Goal: Task Accomplishment & Management: Use online tool/utility

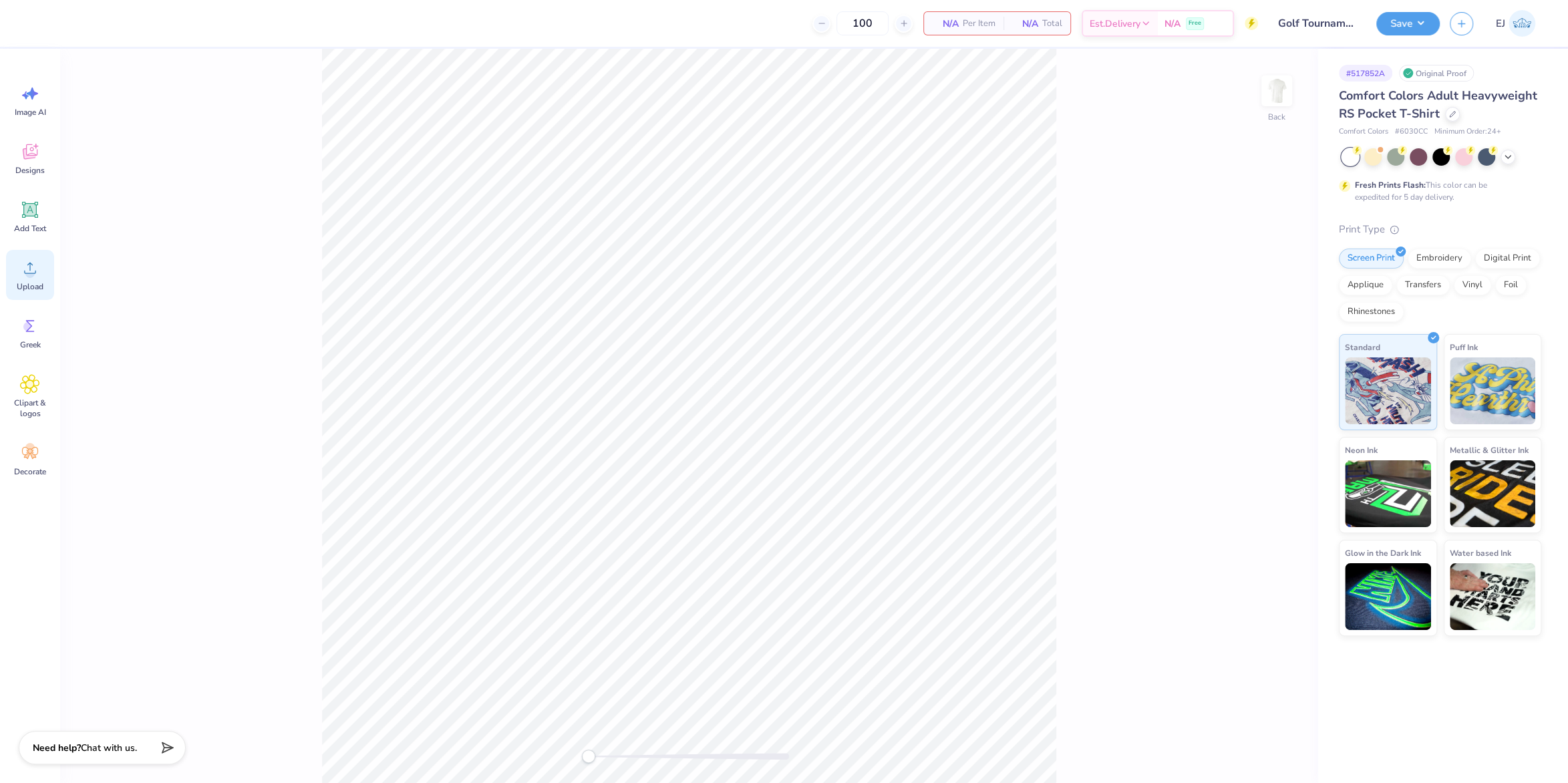
click at [21, 284] on span "Upload" at bounding box center [30, 287] width 27 height 10
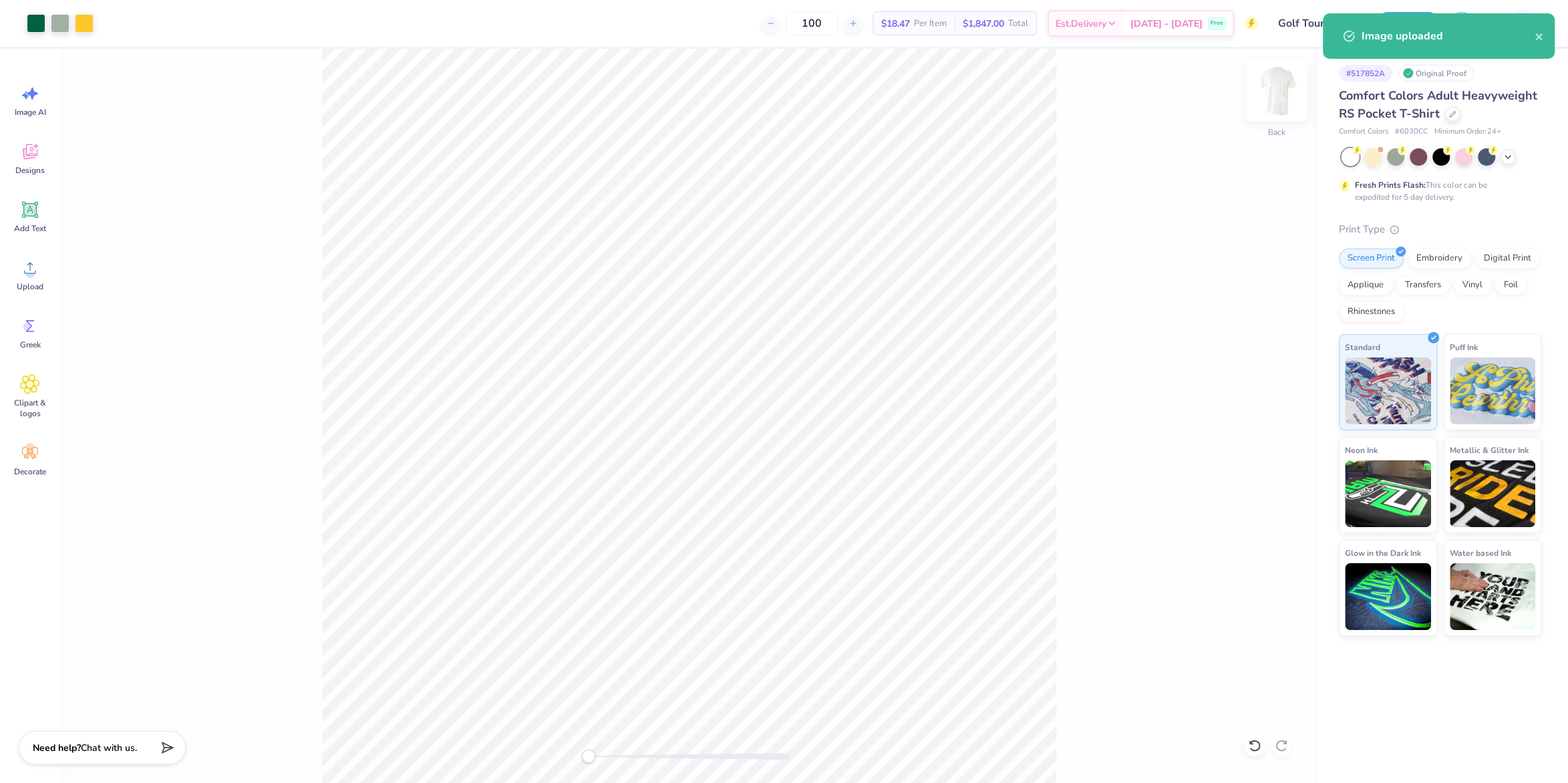
click at [1277, 107] on img at bounding box center [1276, 90] width 53 height 53
click at [32, 276] on circle at bounding box center [30, 273] width 10 height 10
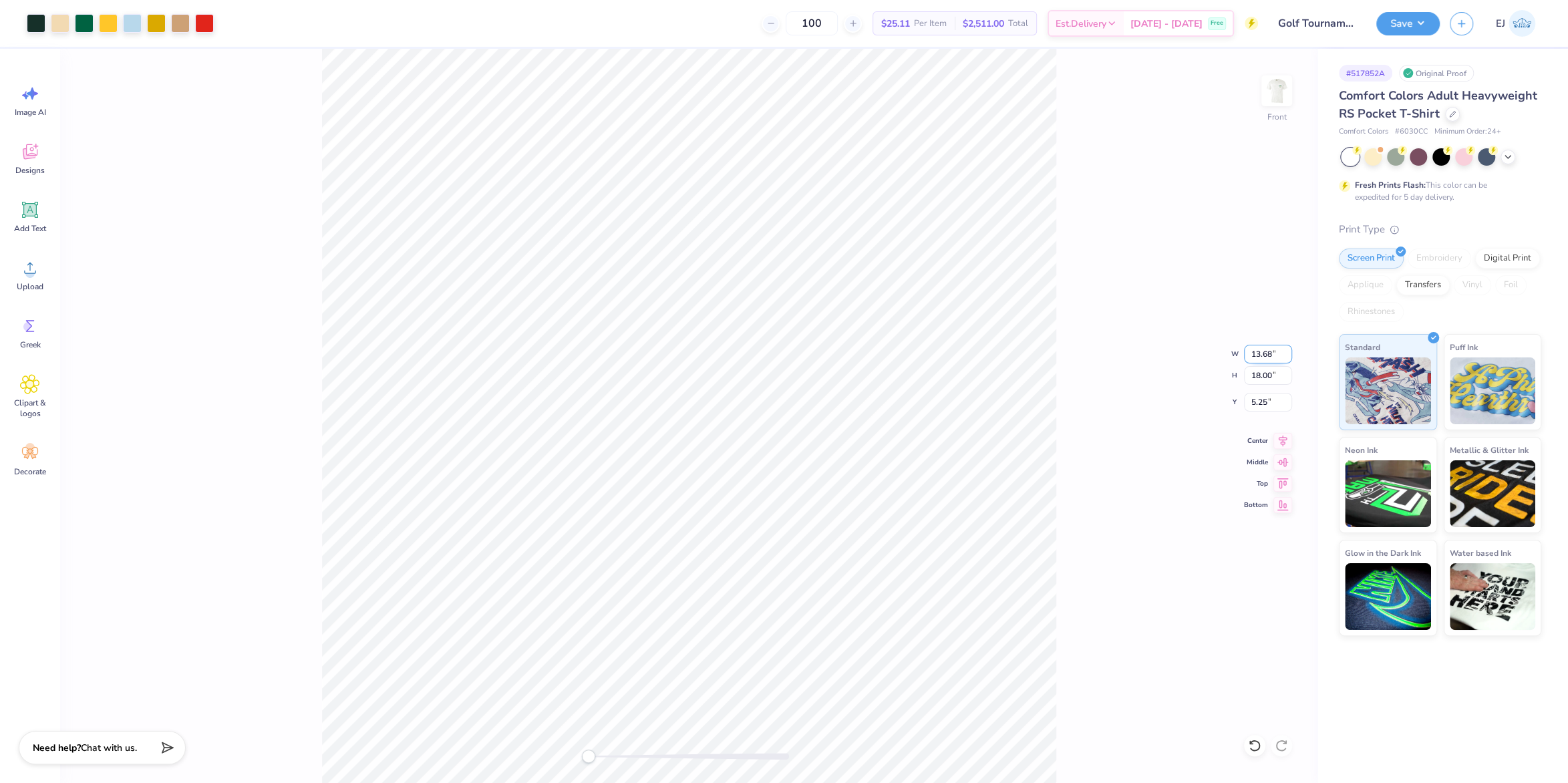
click at [1261, 351] on input "13.68" at bounding box center [1268, 354] width 48 height 18
type input "1"
type input "15"
type input "11.40"
type input "15.00"
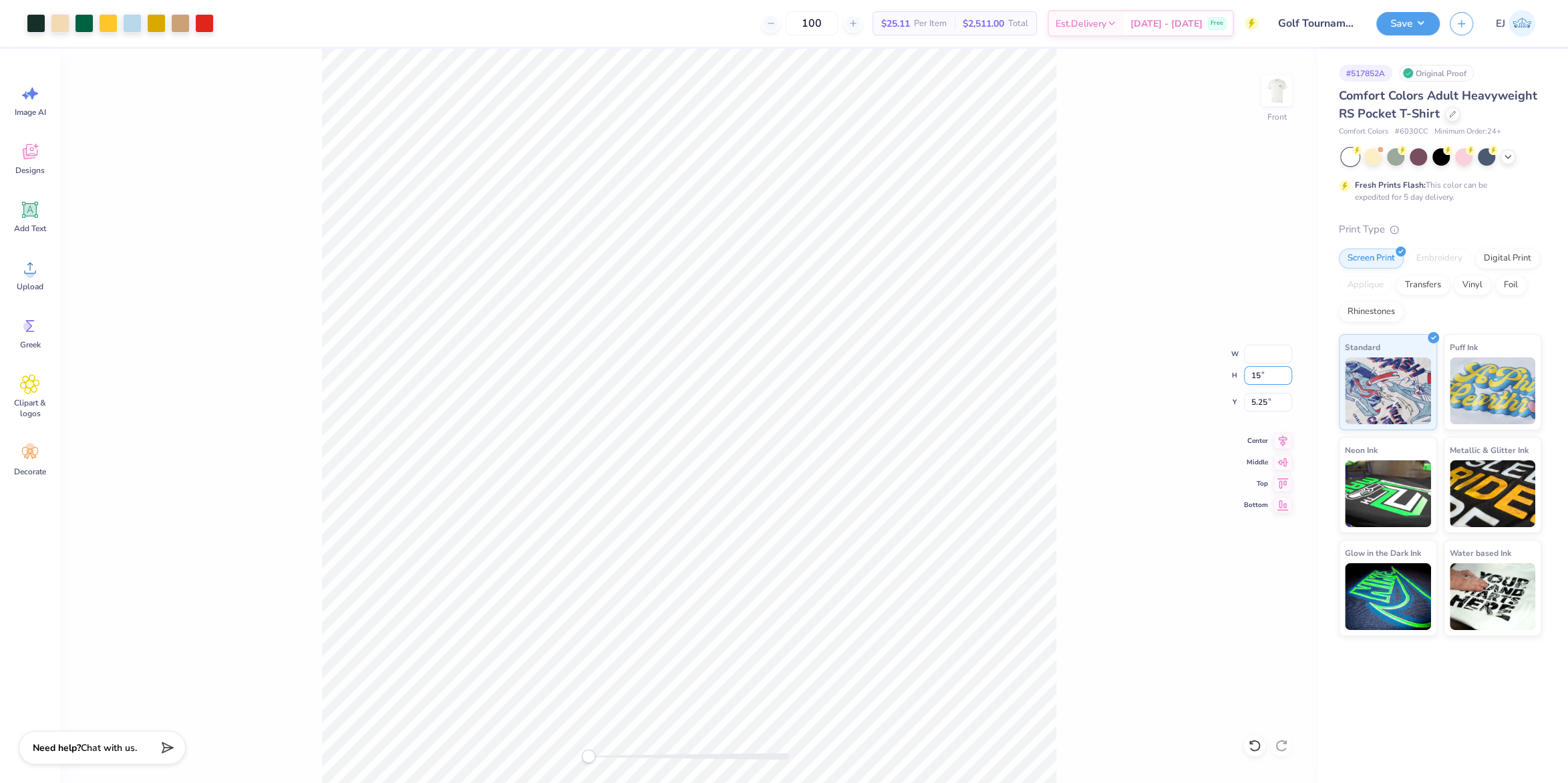
type input "6.75"
click at [1268, 404] on input "6.75" at bounding box center [1268, 402] width 48 height 18
type input "3.00"
click at [1415, 28] on button "Save" at bounding box center [1407, 21] width 64 height 24
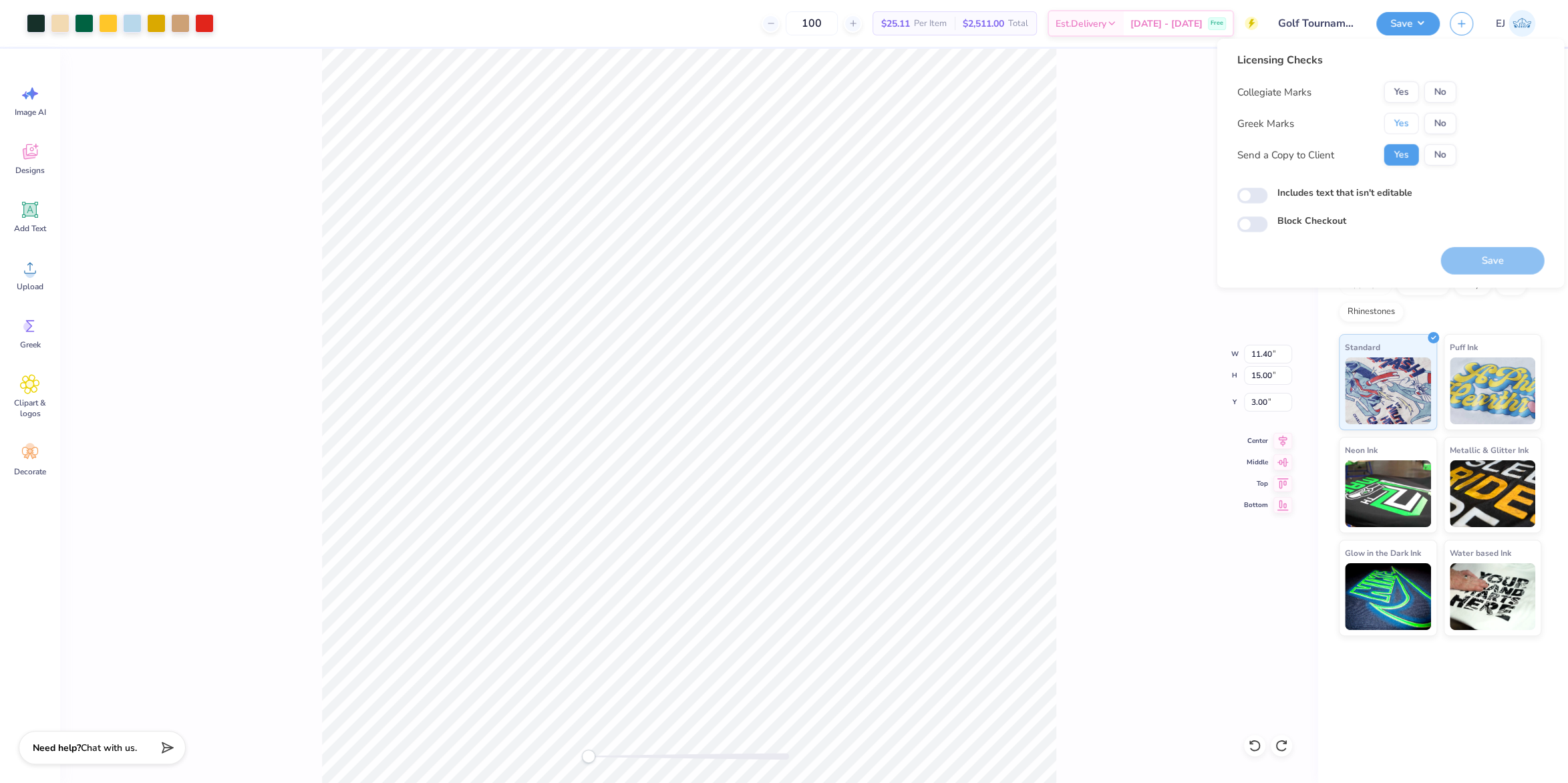
click at [1395, 123] on button "Yes" at bounding box center [1401, 123] width 35 height 21
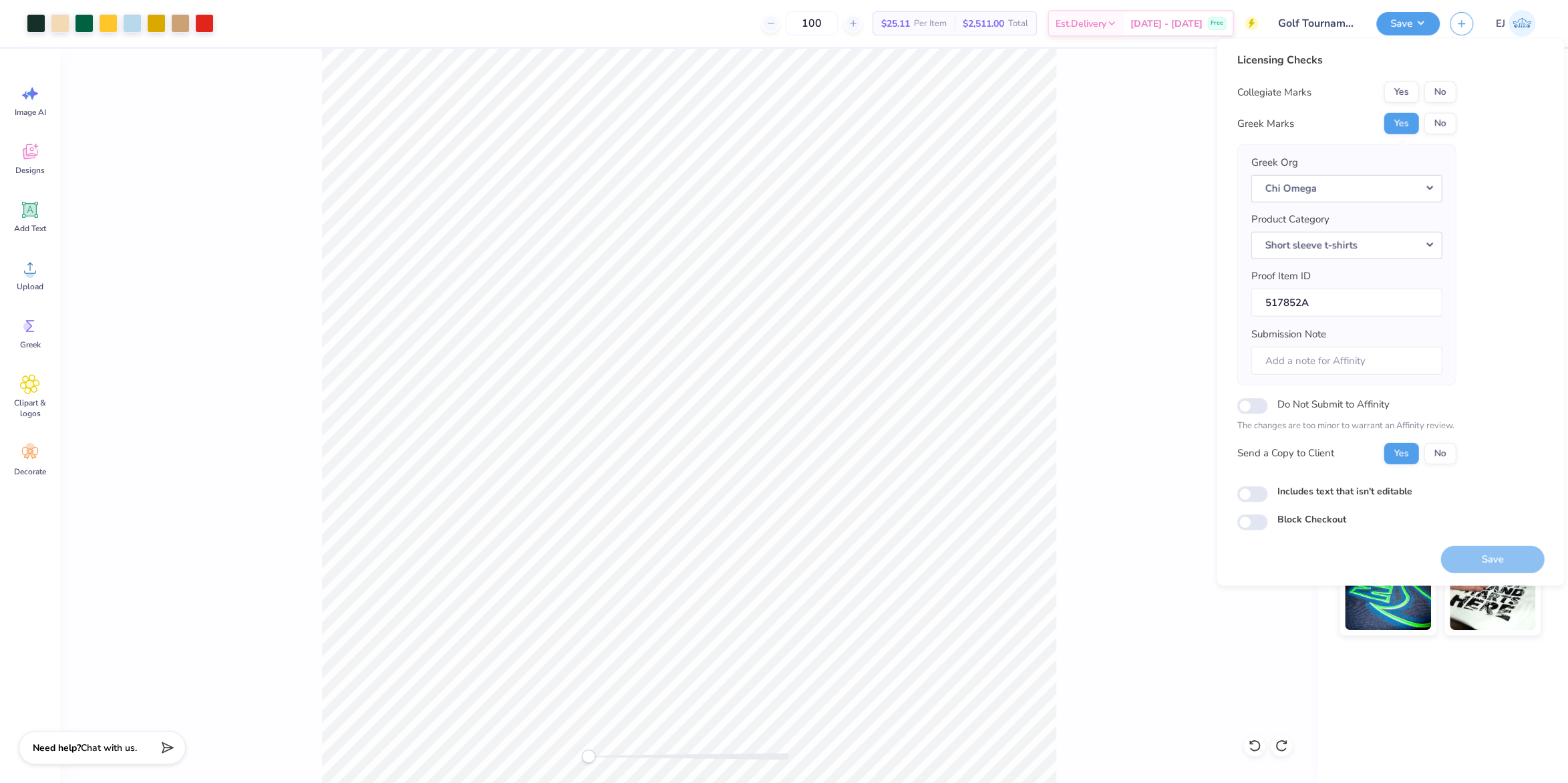
click at [1463, 87] on div "Licensing Checks Collegiate Marks Yes No Greek Marks Yes No Greek Org Chi Omega…" at bounding box center [1391, 292] width 307 height 479
click at [1450, 84] on button "No" at bounding box center [1440, 92] width 32 height 21
click at [1482, 552] on button "Save" at bounding box center [1492, 558] width 104 height 27
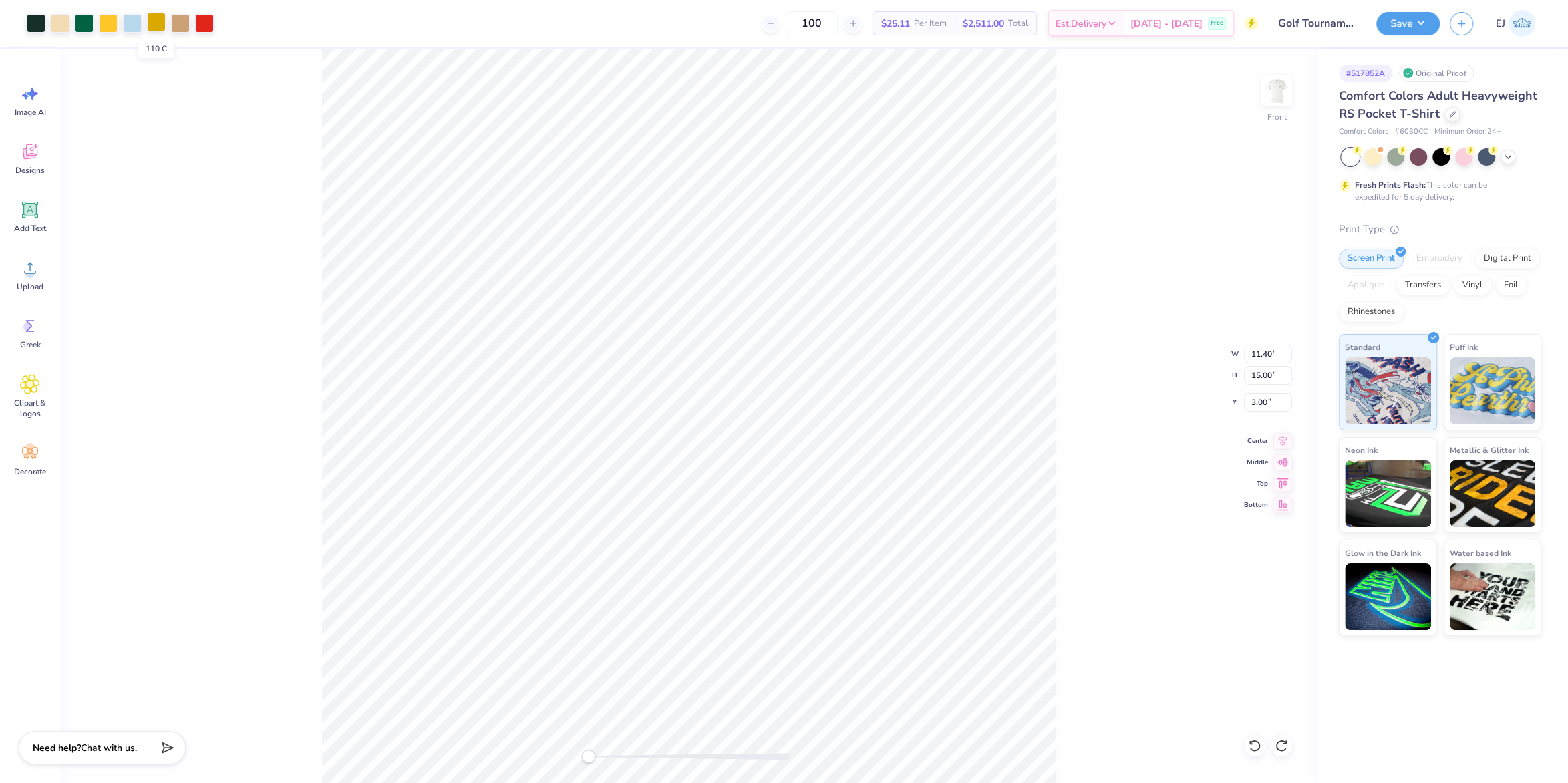
click at [156, 17] on div at bounding box center [155, 22] width 18 height 18
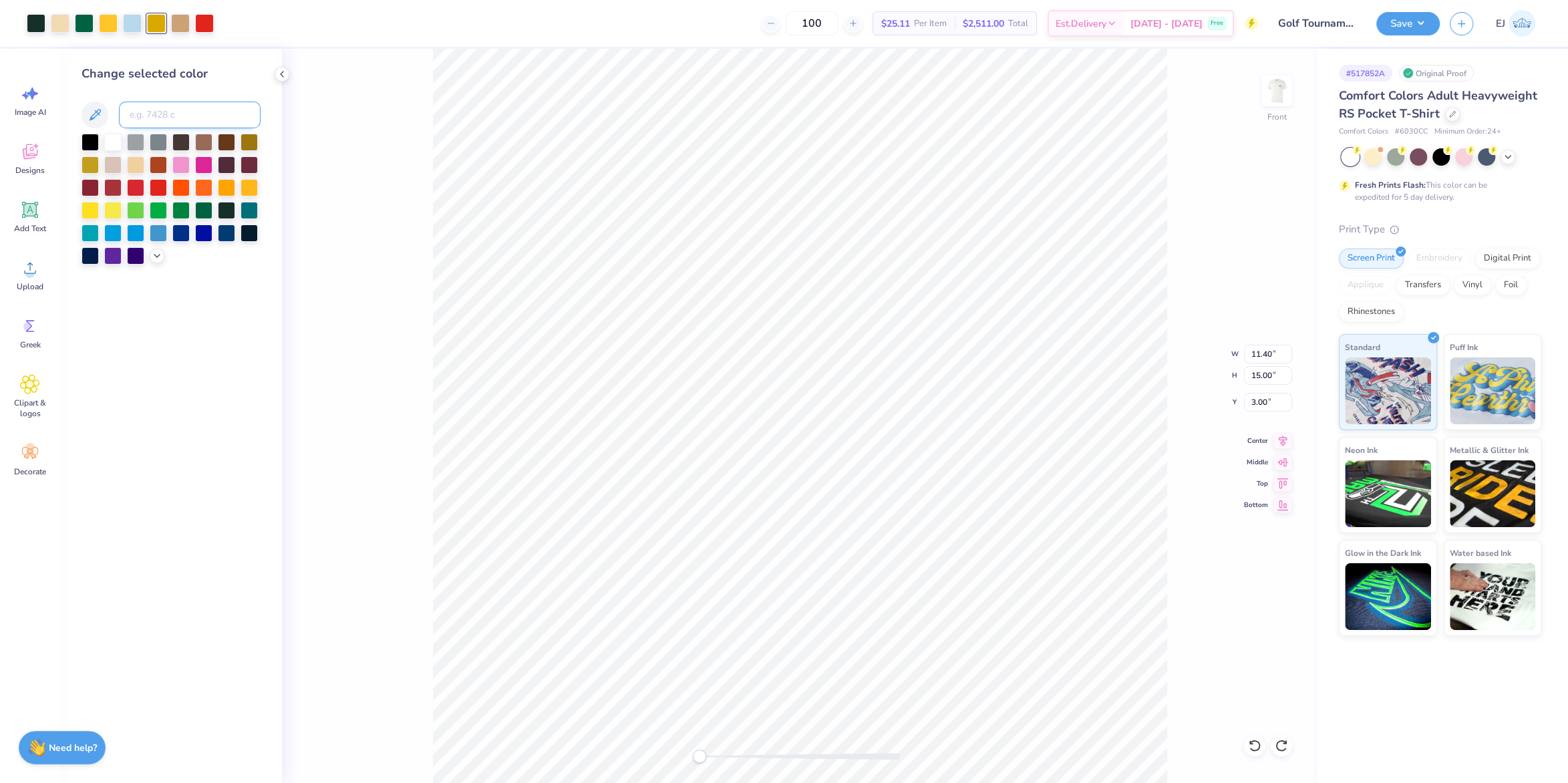
click at [199, 120] on input at bounding box center [190, 114] width 142 height 27
type input "123"
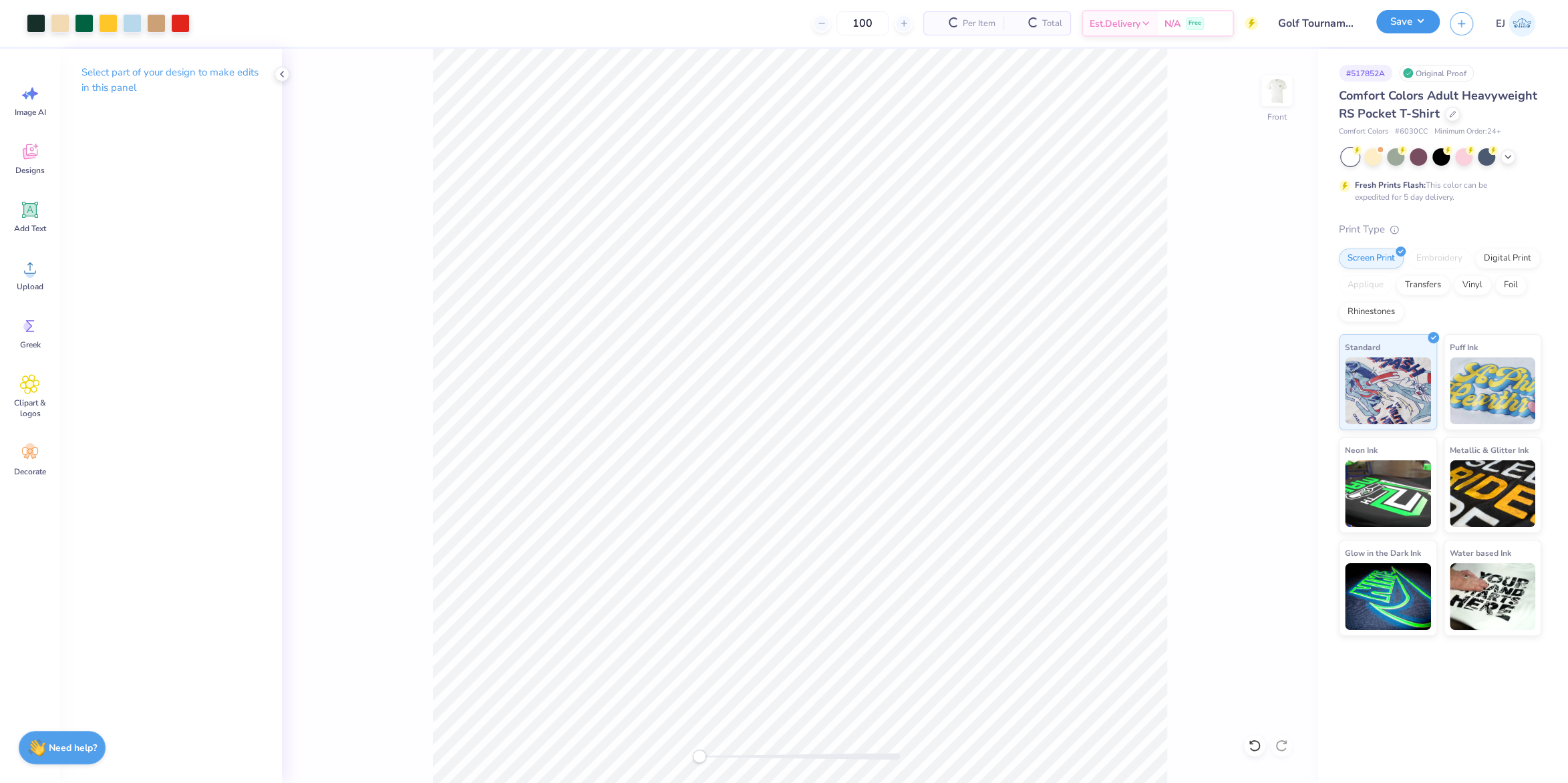
click at [1418, 24] on button "Save" at bounding box center [1407, 21] width 64 height 24
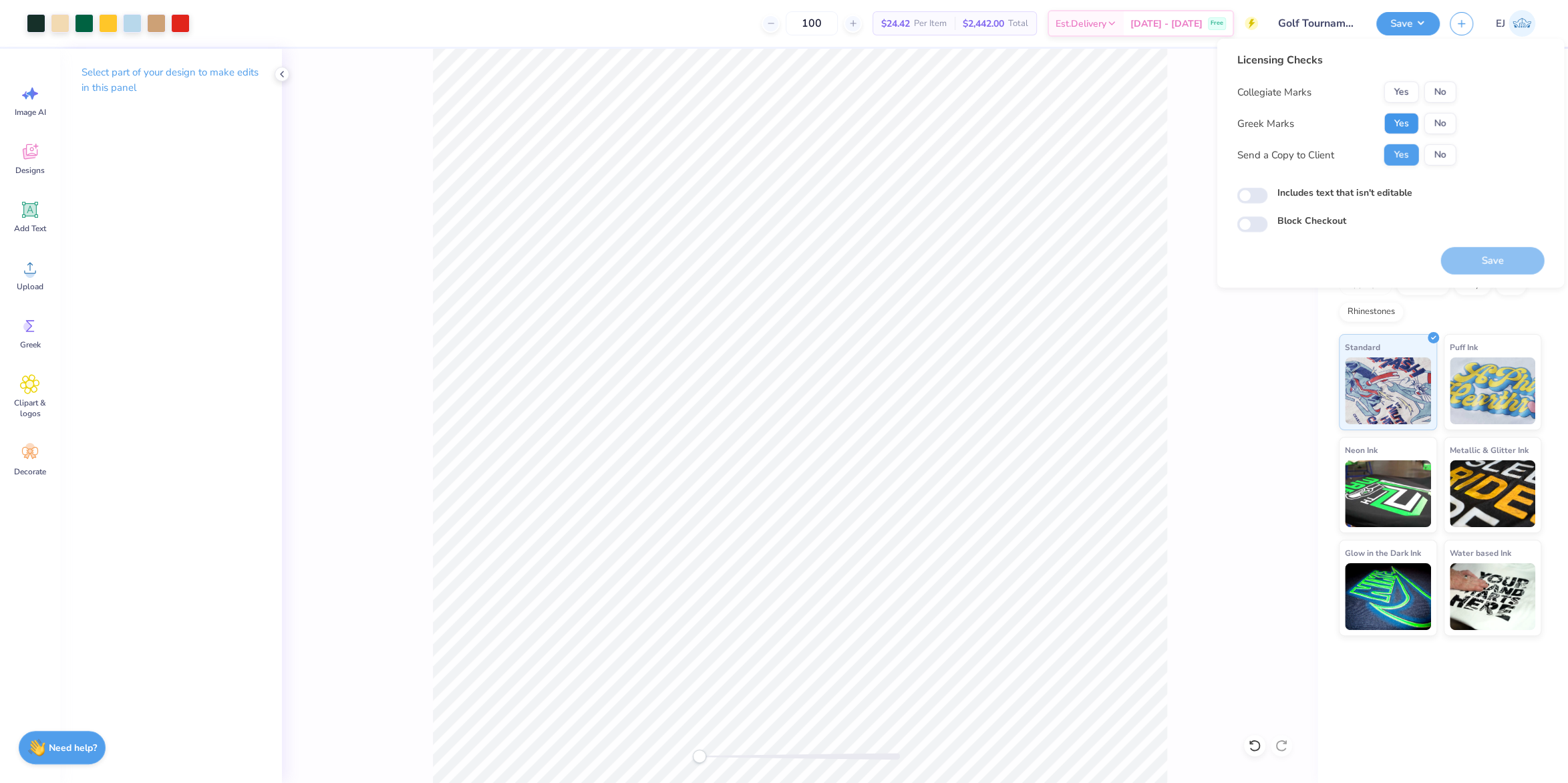
click at [1405, 119] on button "Yes" at bounding box center [1401, 123] width 35 height 21
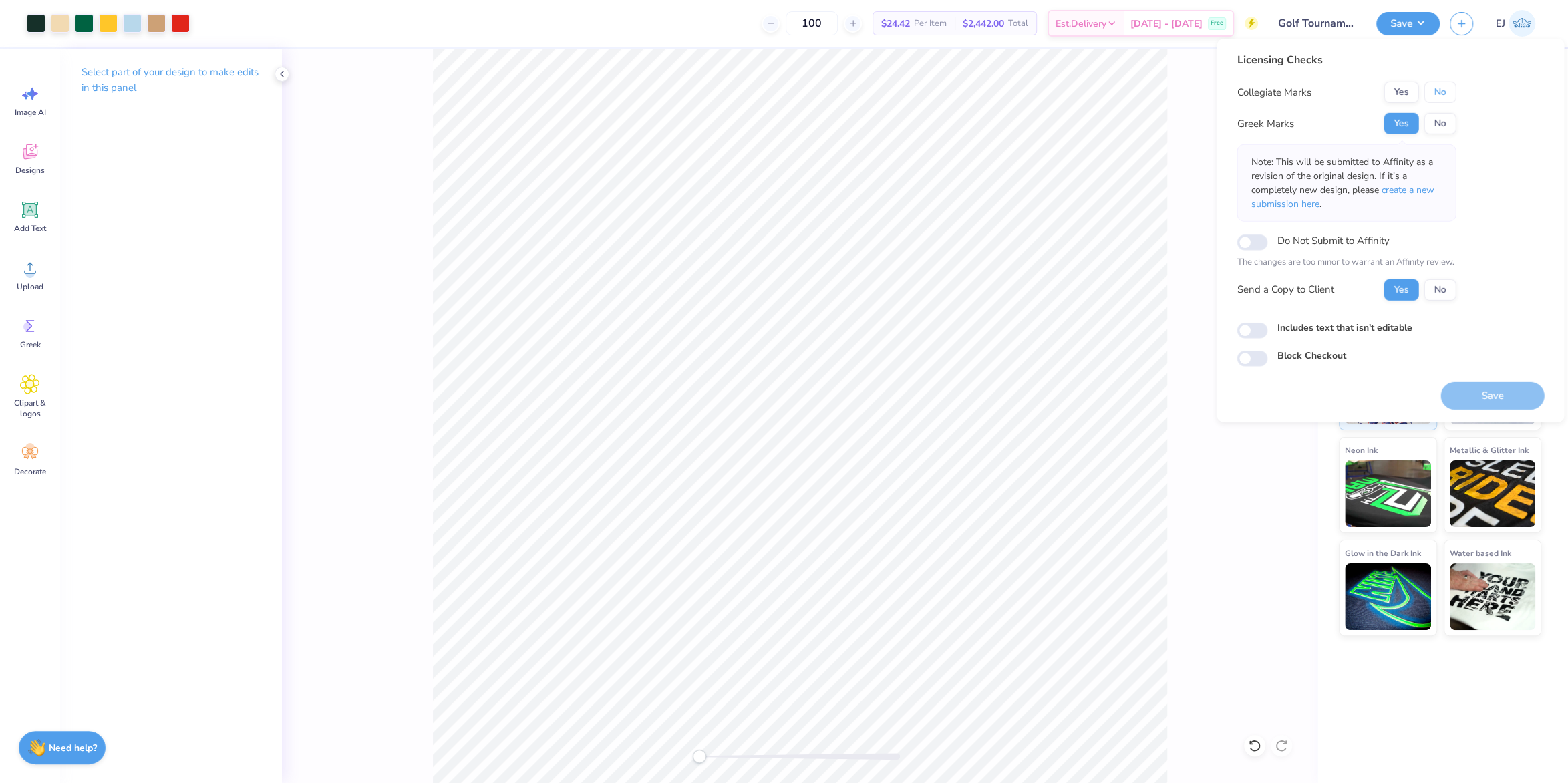
drag, startPoint x: 1450, startPoint y: 95, endPoint x: 1449, endPoint y: 103, distance: 8.1
click at [1450, 97] on button "No" at bounding box center [1440, 92] width 32 height 21
click at [1482, 391] on button "Save" at bounding box center [1492, 395] width 104 height 27
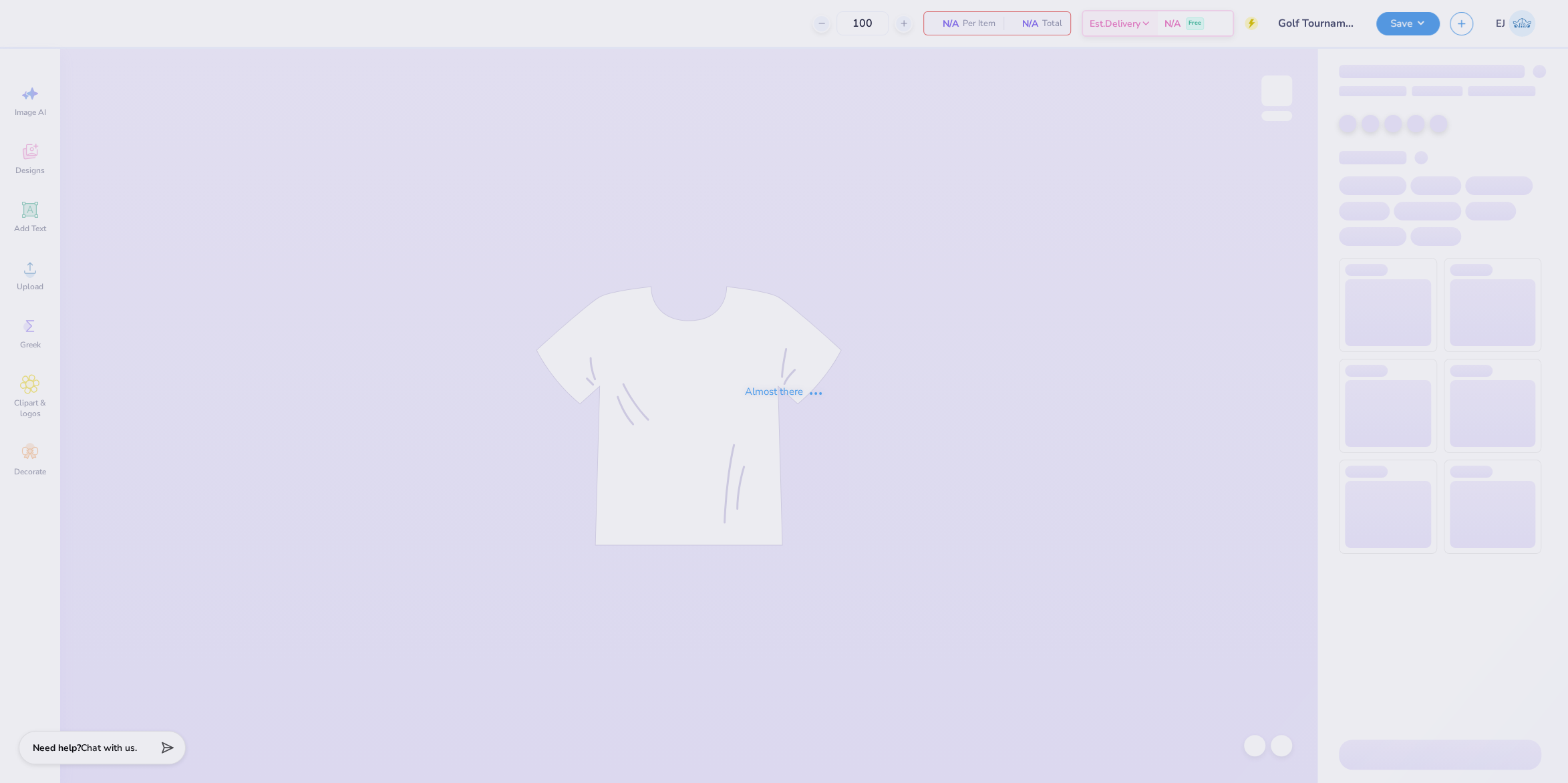
type input "Golf Tournament"
type input "100"
type input "UA Sigma Chi Cage Merch"
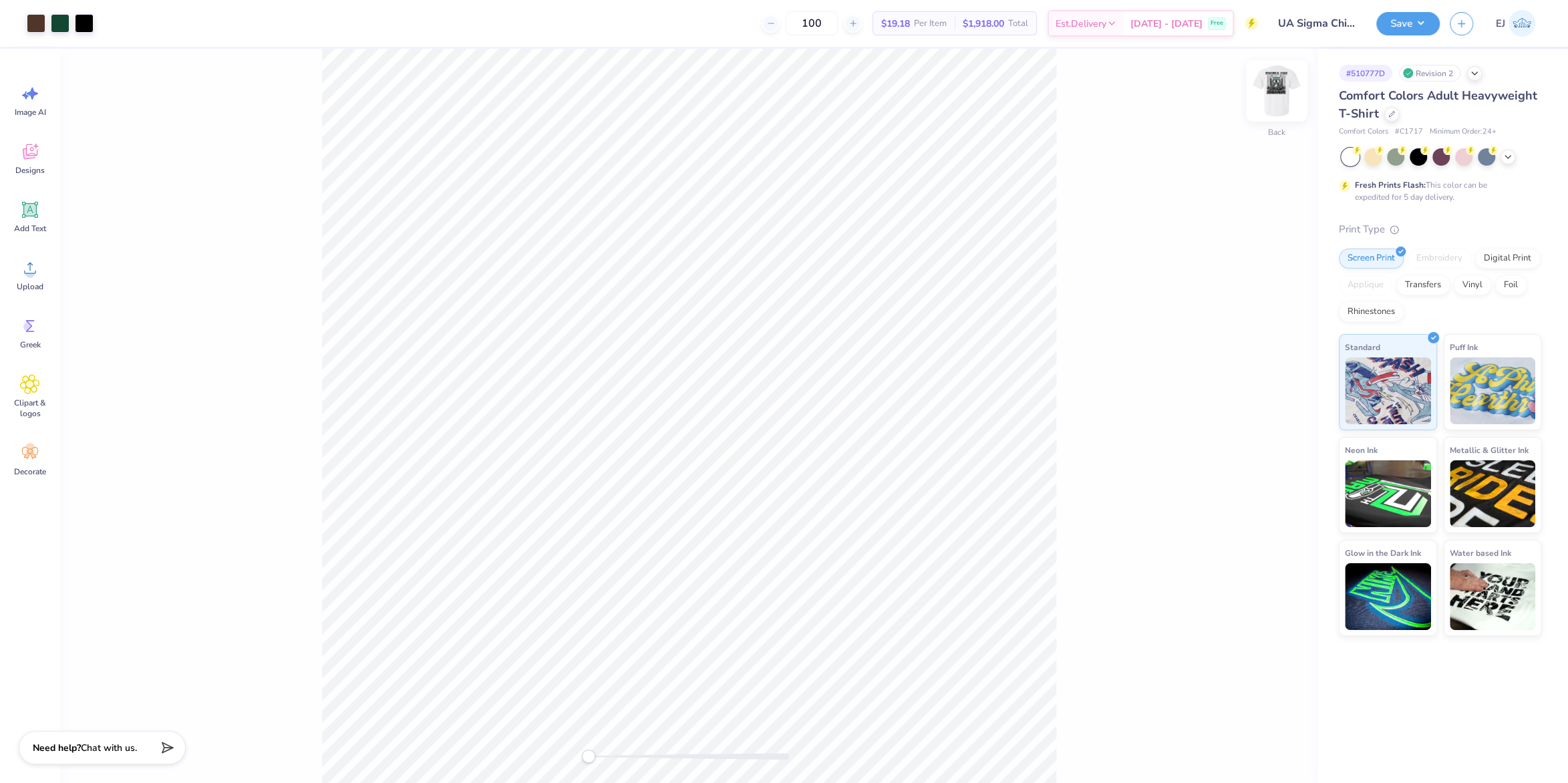
click at [1268, 92] on img at bounding box center [1276, 90] width 53 height 53
click at [1270, 95] on img at bounding box center [1276, 90] width 53 height 53
click at [25, 268] on icon at bounding box center [30, 267] width 20 height 20
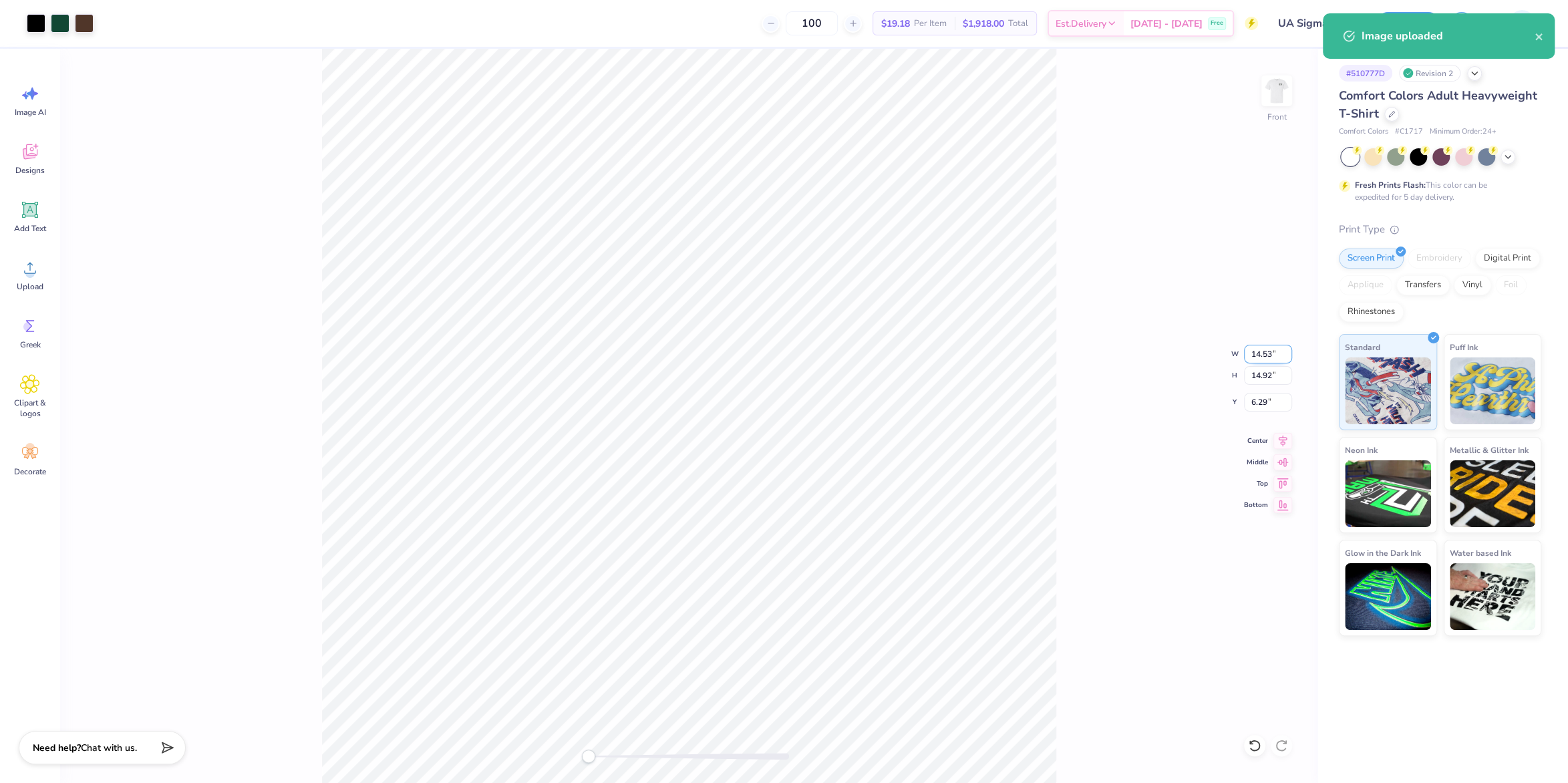
click at [1252, 354] on input "14.53" at bounding box center [1268, 354] width 48 height 18
type input "12.50"
type input "12.83"
type input "3"
click at [1391, 14] on button "Save" at bounding box center [1407, 21] width 64 height 24
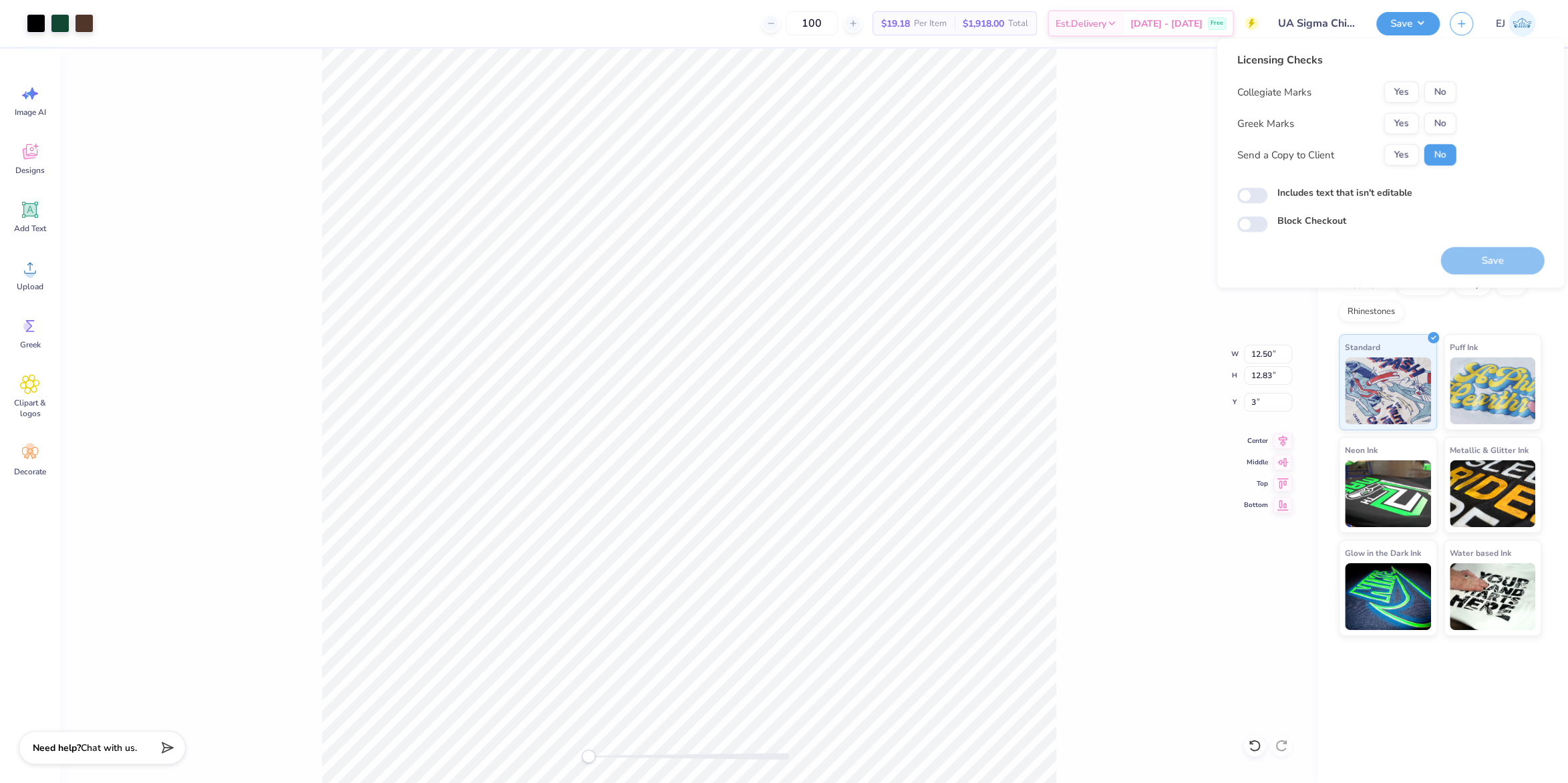
click at [1399, 108] on div "Collegiate Marks Yes No Greek Marks Yes No Send a Copy to Client Yes No" at bounding box center [1346, 123] width 219 height 84
click at [1402, 115] on button "Yes" at bounding box center [1401, 123] width 35 height 21
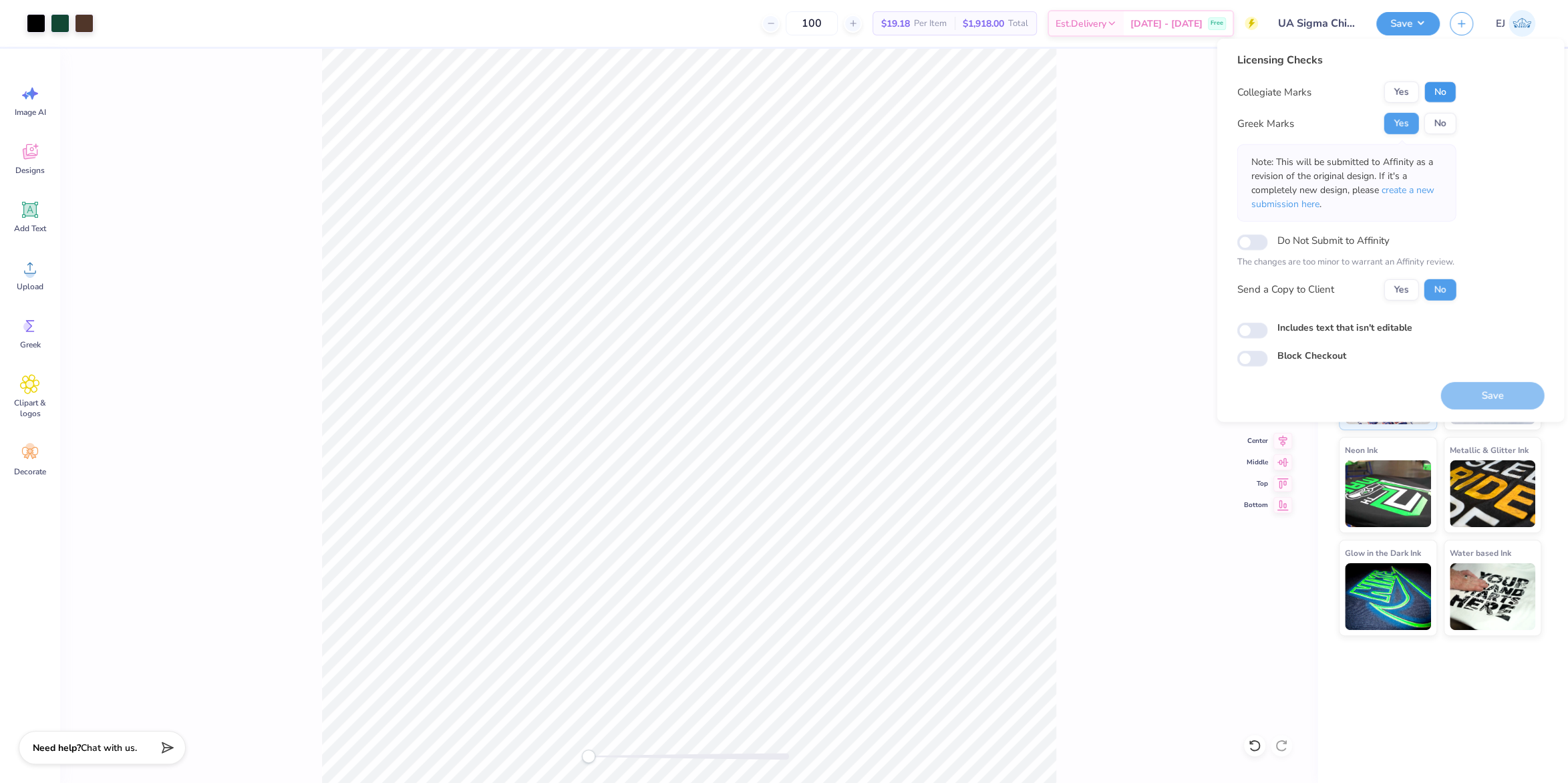
click at [1433, 89] on button "No" at bounding box center [1440, 92] width 32 height 21
click at [1509, 392] on button "Save" at bounding box center [1492, 395] width 104 height 27
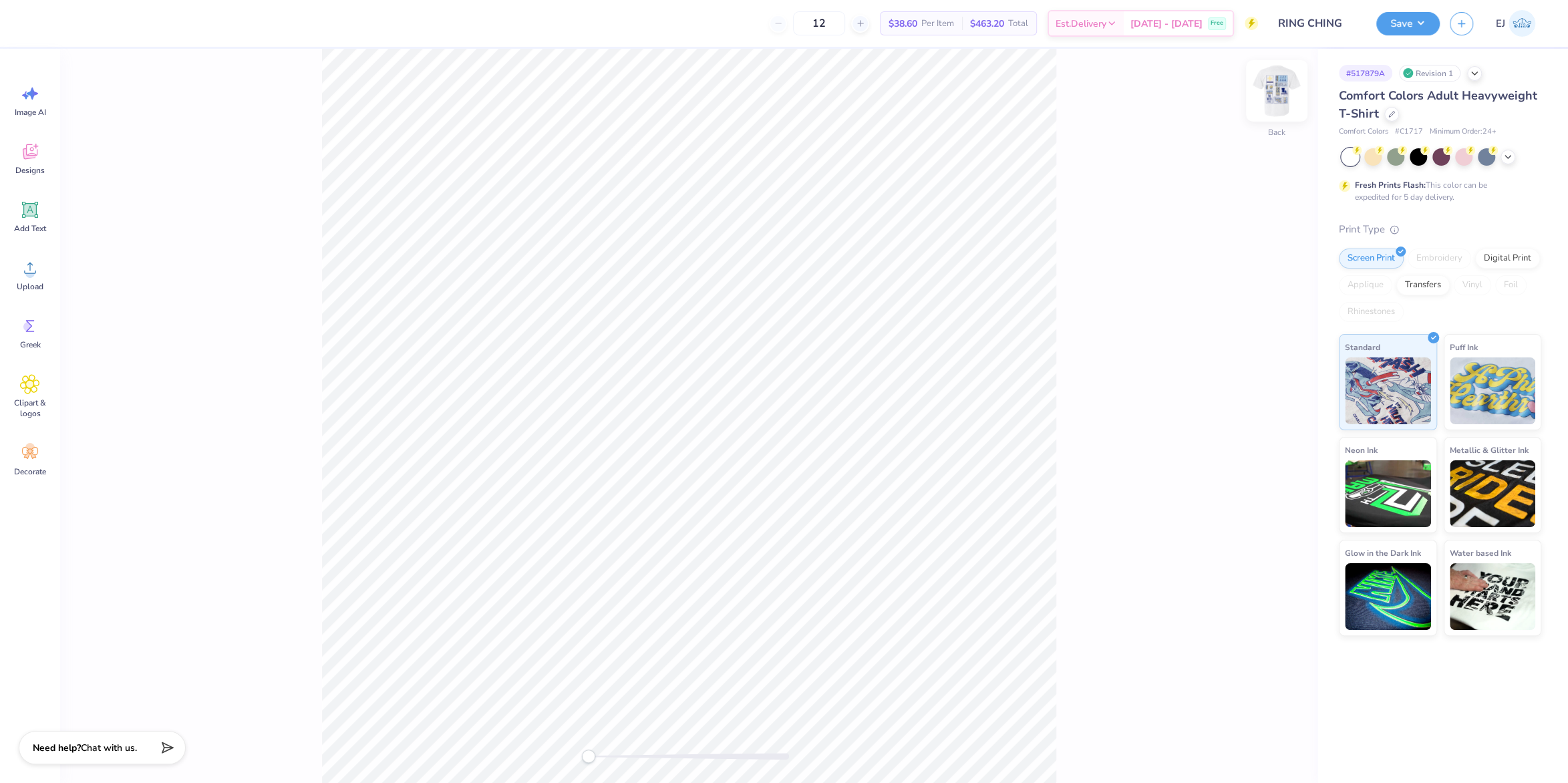
click at [1270, 89] on img at bounding box center [1276, 90] width 53 height 53
type input "6.70"
type input "3.67"
type input "4.94"
click at [44, 218] on div "Add Text" at bounding box center [30, 216] width 48 height 50
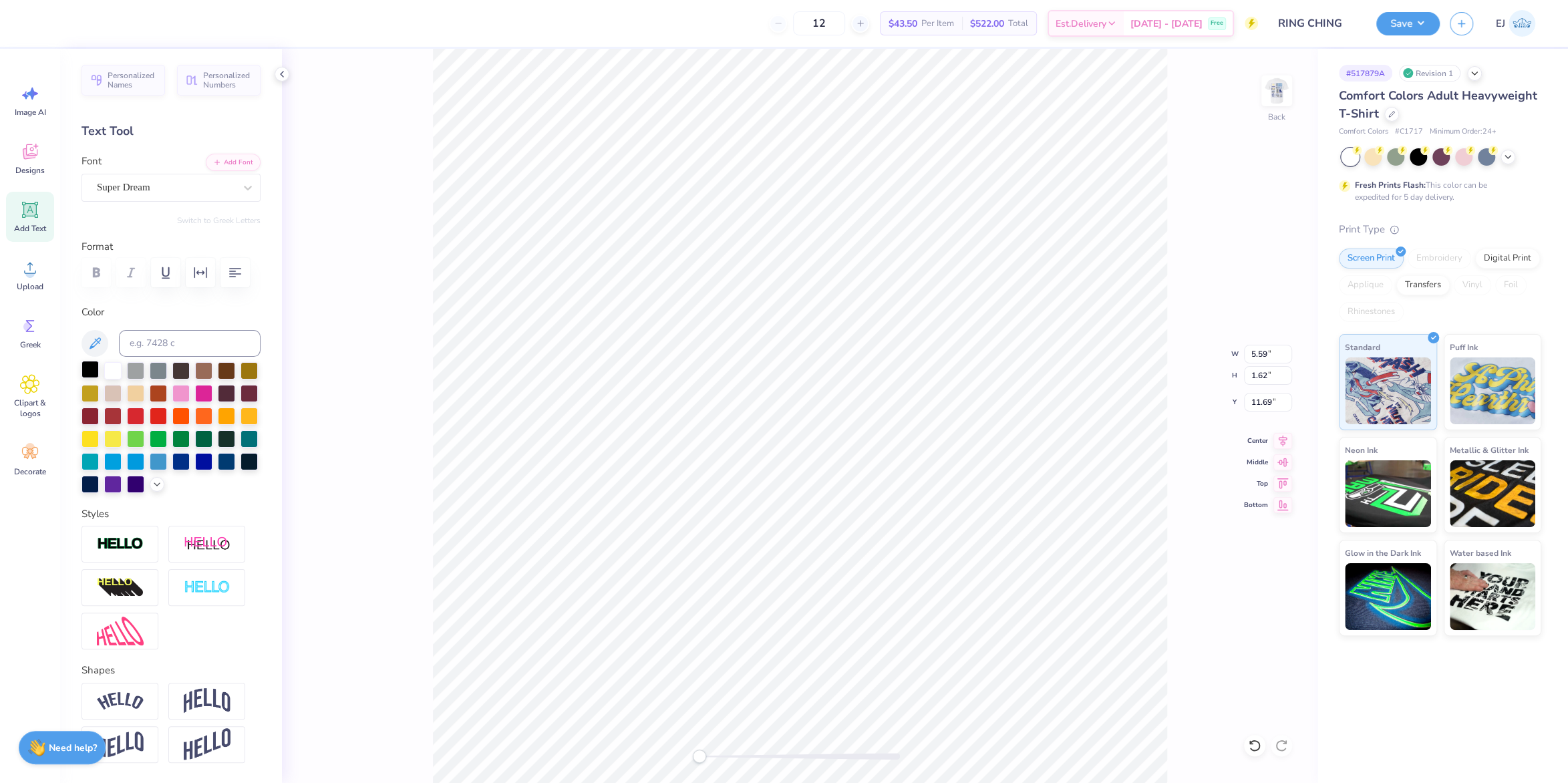
click at [91, 371] on div at bounding box center [90, 370] width 17 height 17
click at [168, 190] on div "Super Dream" at bounding box center [165, 188] width 141 height 21
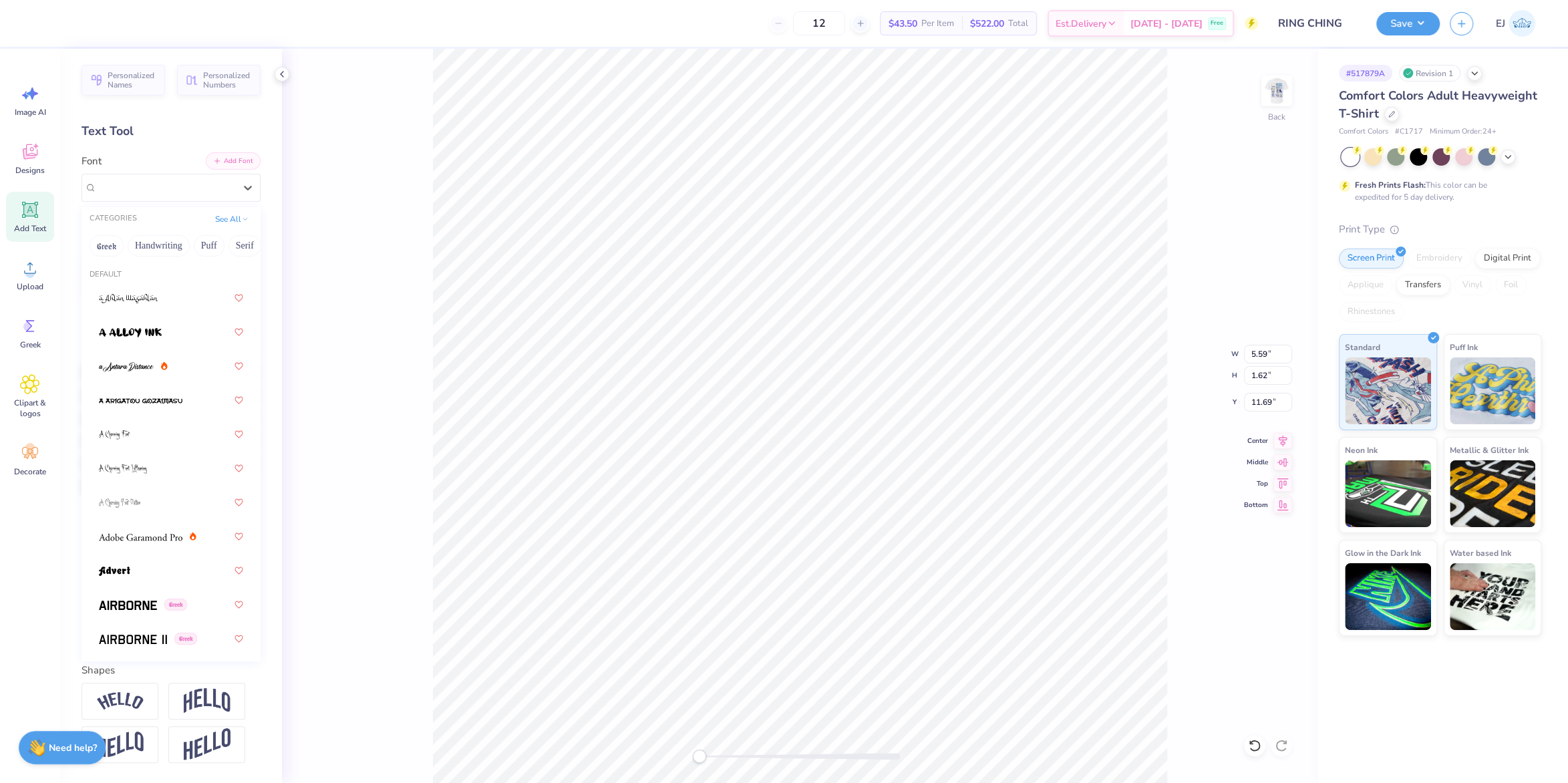
click at [246, 159] on button "Add Font" at bounding box center [233, 161] width 55 height 17
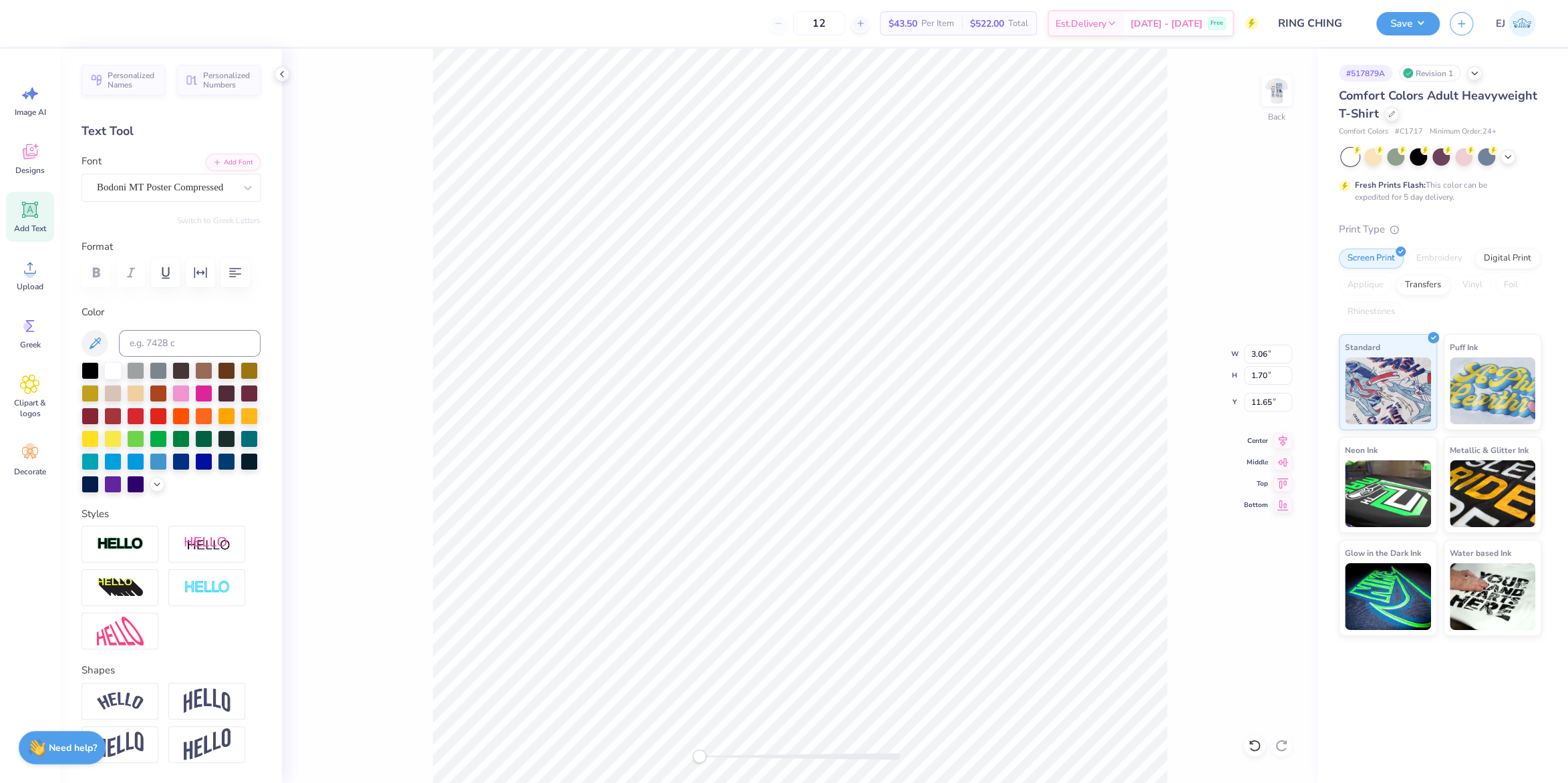
scroll to position [1, 1]
type textarea "RING CHING 2025"
click at [239, 276] on icon "button" at bounding box center [235, 273] width 16 height 16
type textarea "RING CHING"
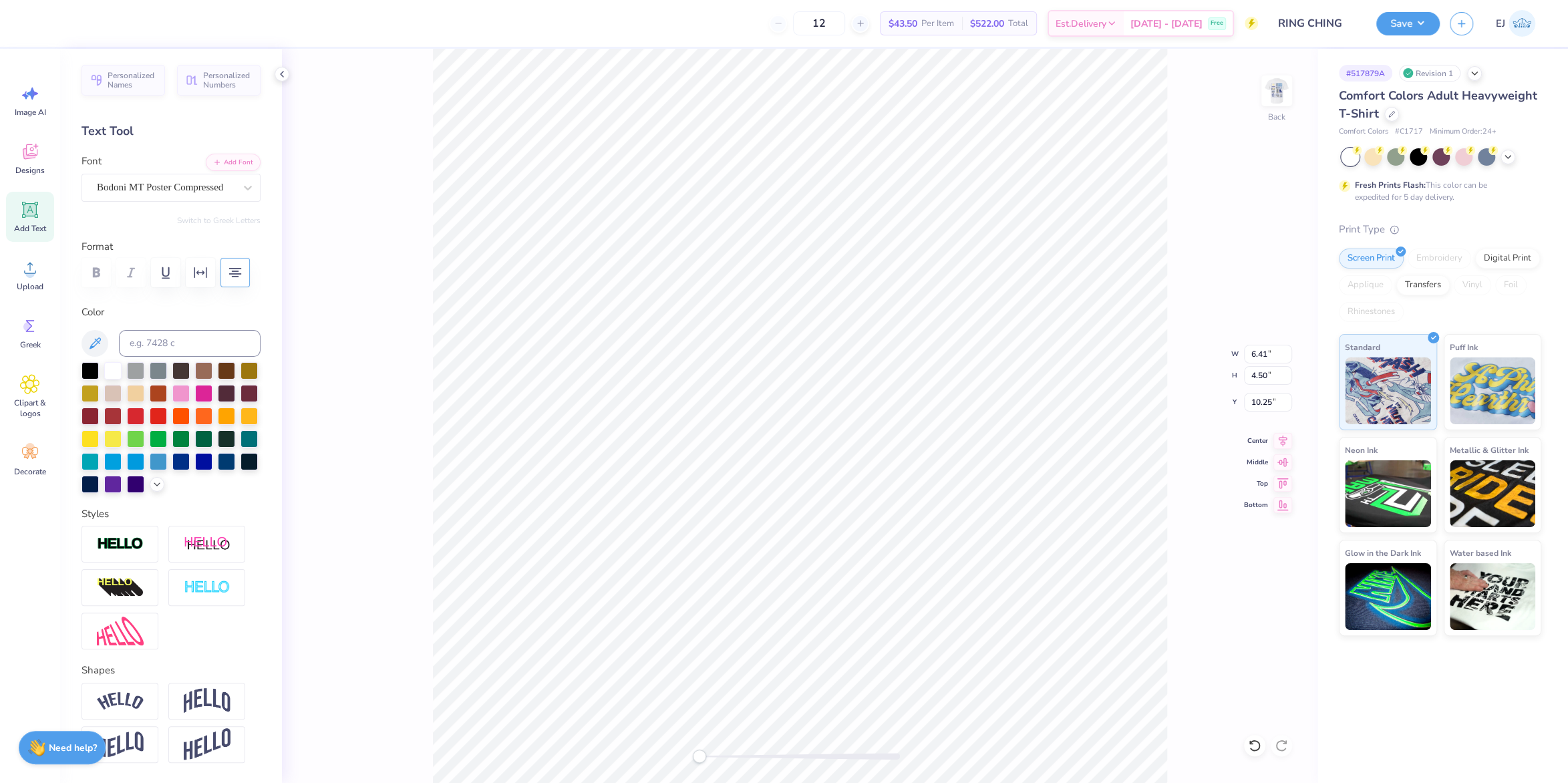
type input "1.73"
type input "9.00"
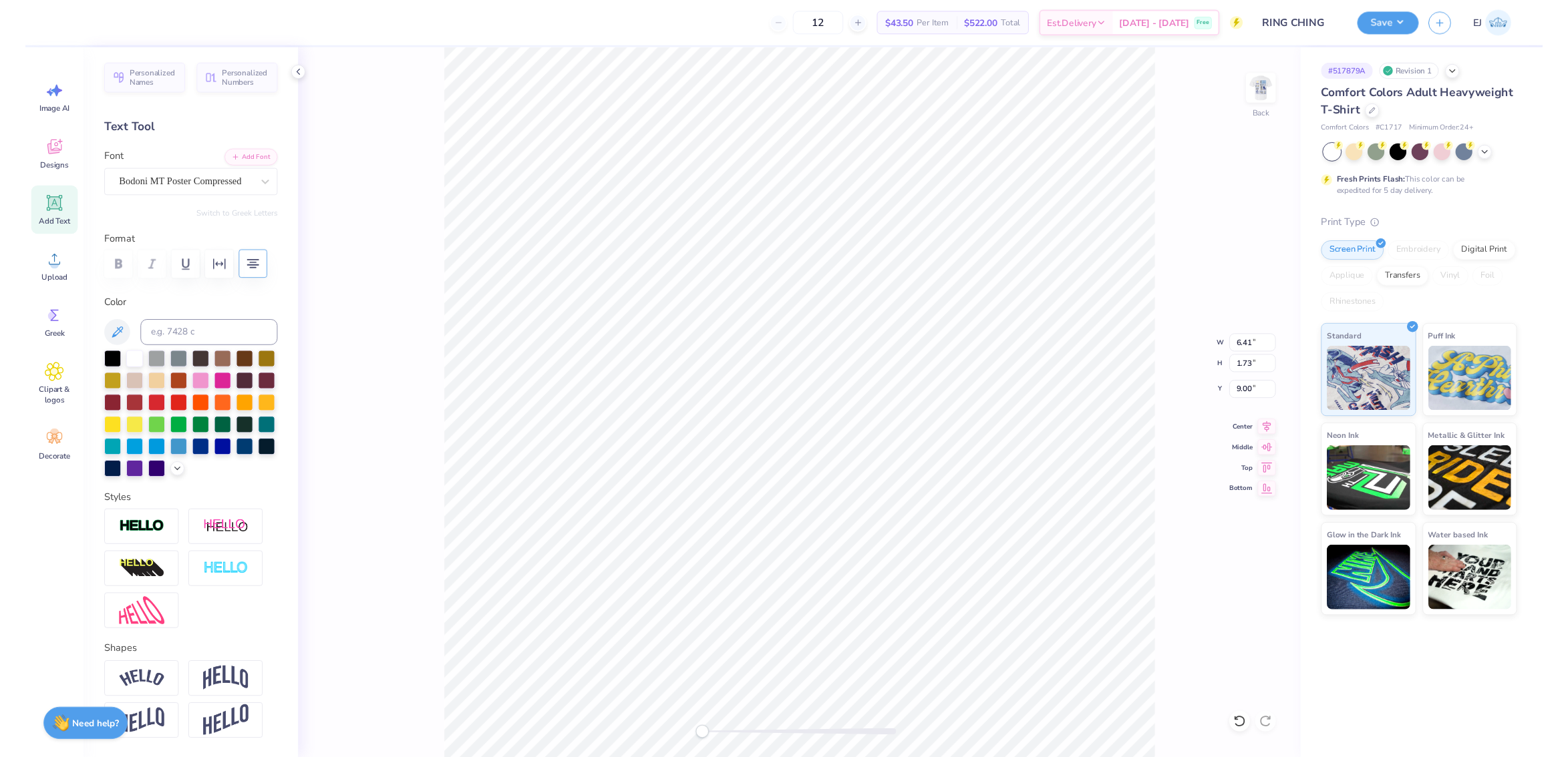
scroll to position [0, 0]
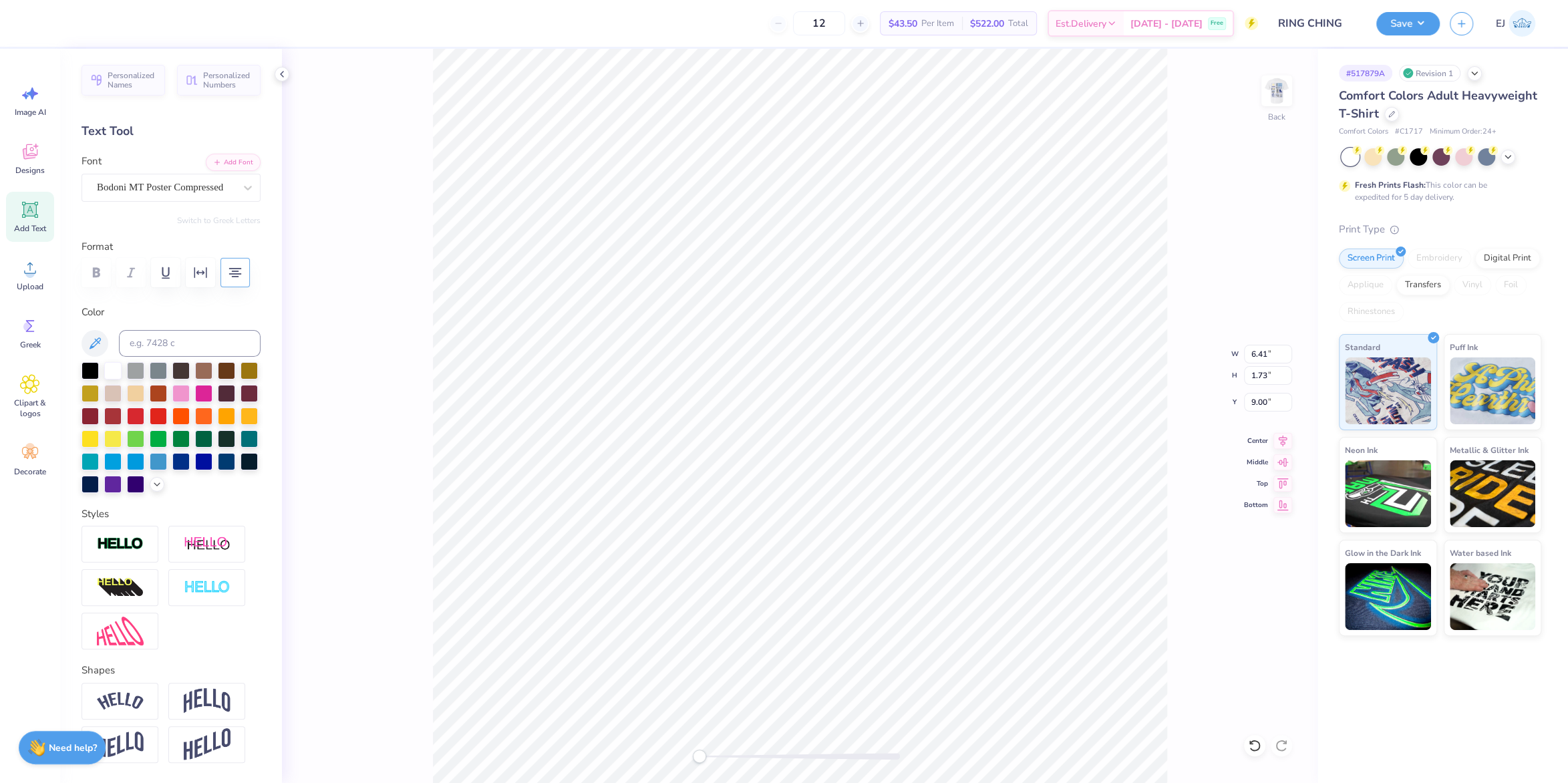
type textarea "2025"
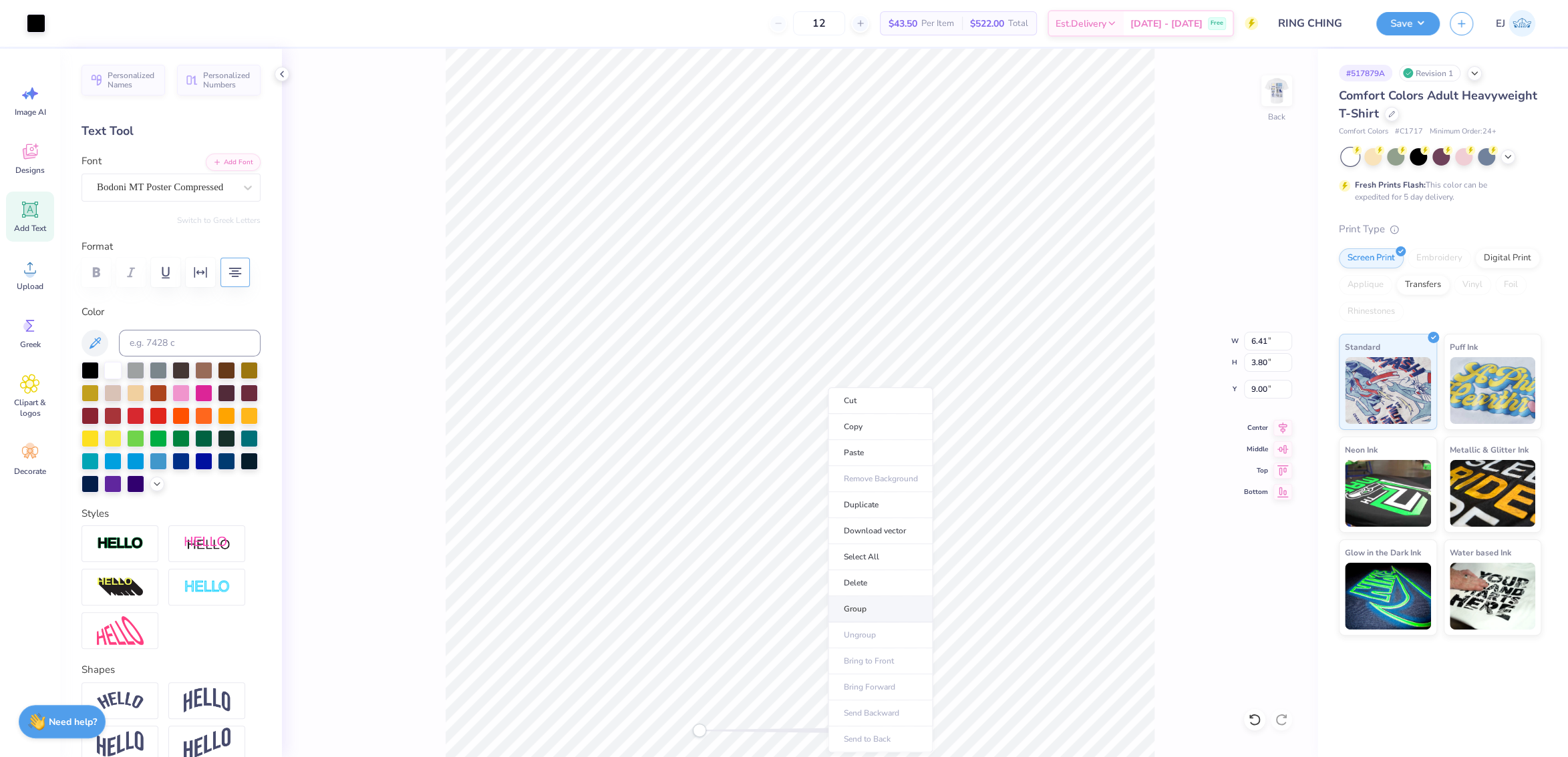
click at [872, 605] on li "Group" at bounding box center [881, 609] width 105 height 26
click at [1264, 343] on input "6.41" at bounding box center [1268, 341] width 48 height 18
type input "3.50"
type input "2.08"
type input "9.86"
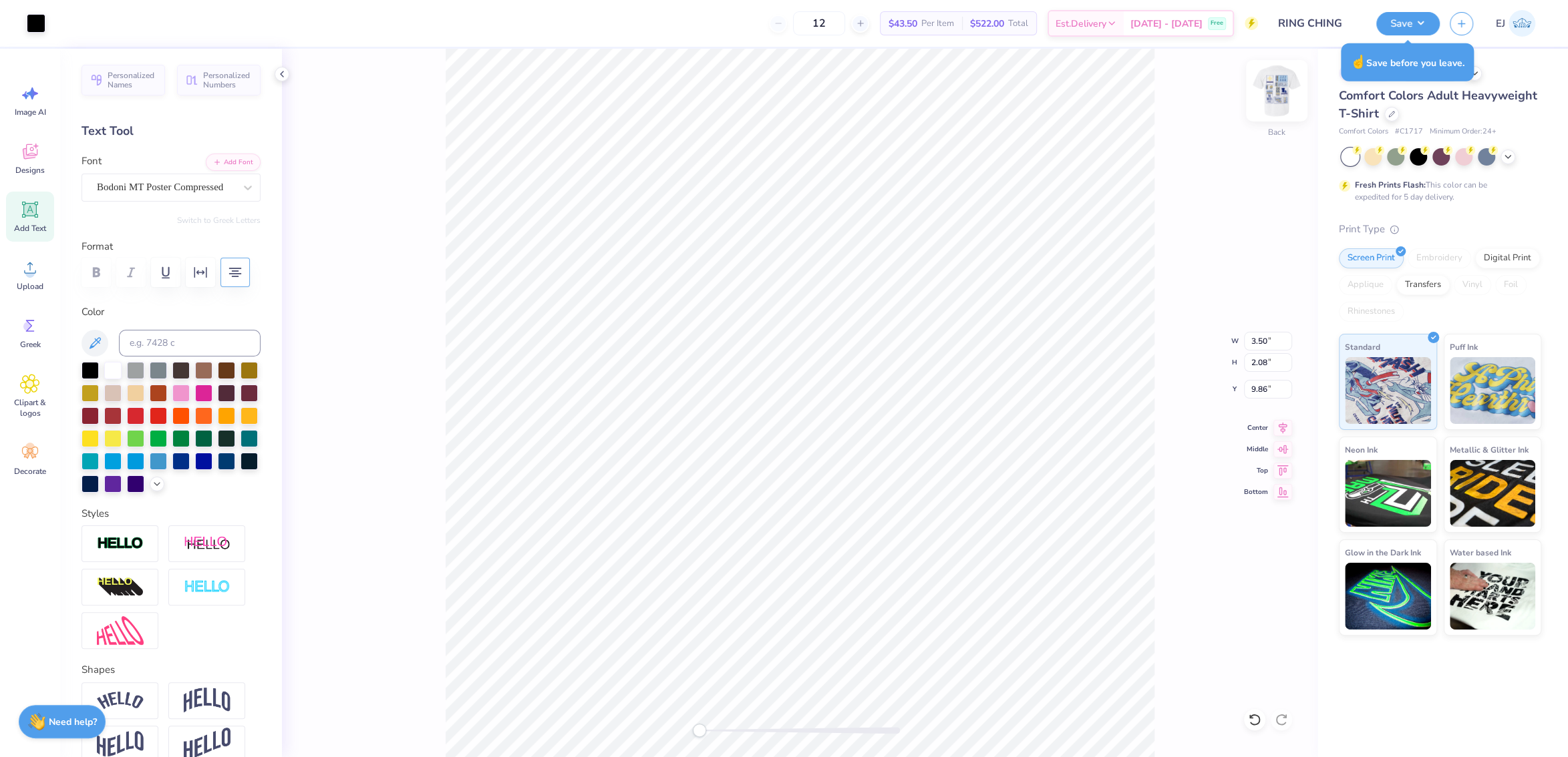
click at [1281, 97] on img at bounding box center [1276, 90] width 53 height 53
click at [19, 252] on div "Upload" at bounding box center [30, 274] width 48 height 50
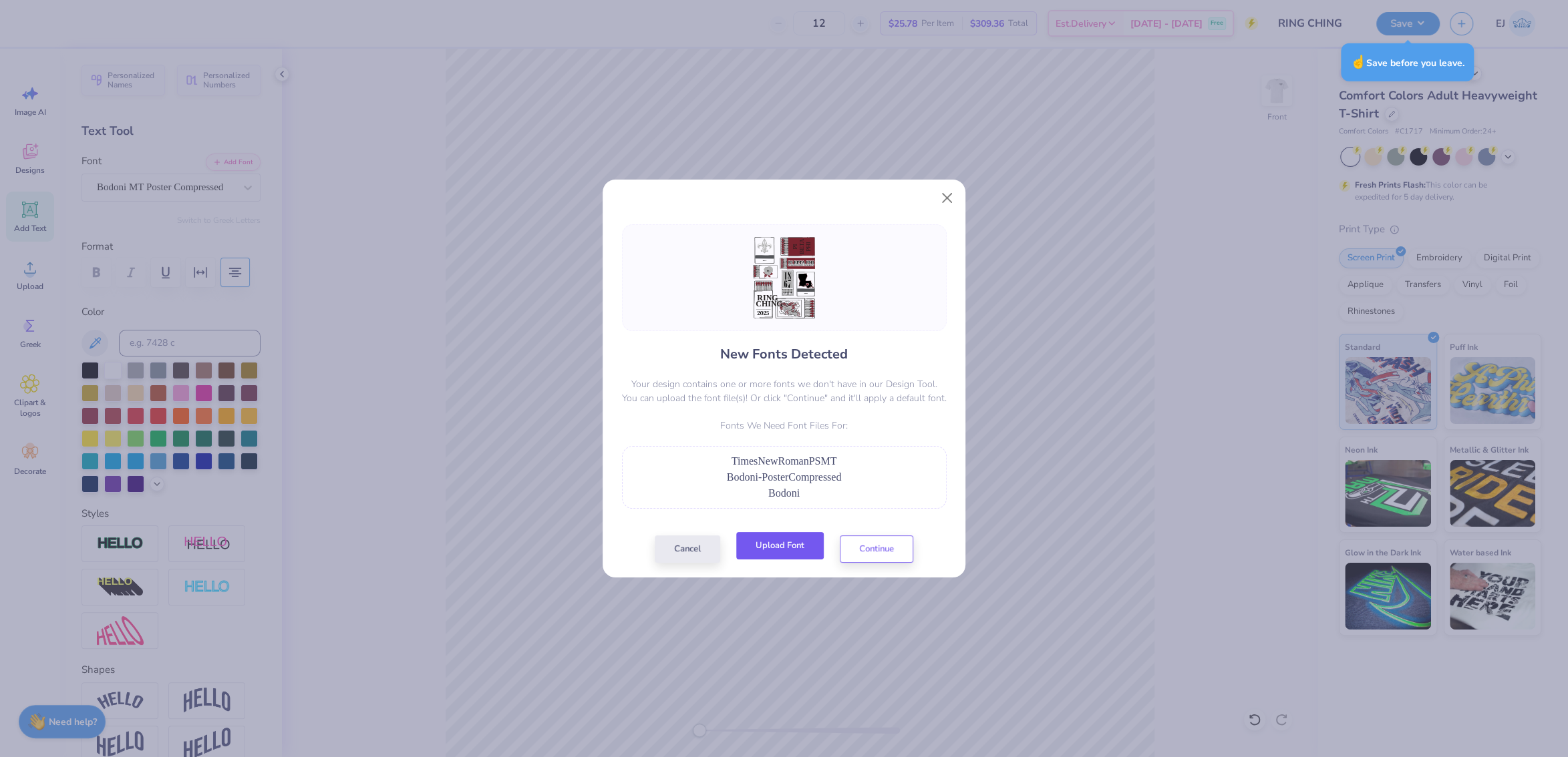
click at [817, 535] on button "Upload Font" at bounding box center [780, 546] width 87 height 27
click at [763, 561] on div "Cancel Upload Font Continue" at bounding box center [784, 548] width 259 height 27
click at [790, 548] on button "Upload Font" at bounding box center [780, 546] width 87 height 27
click at [875, 544] on button "Continue" at bounding box center [876, 546] width 73 height 27
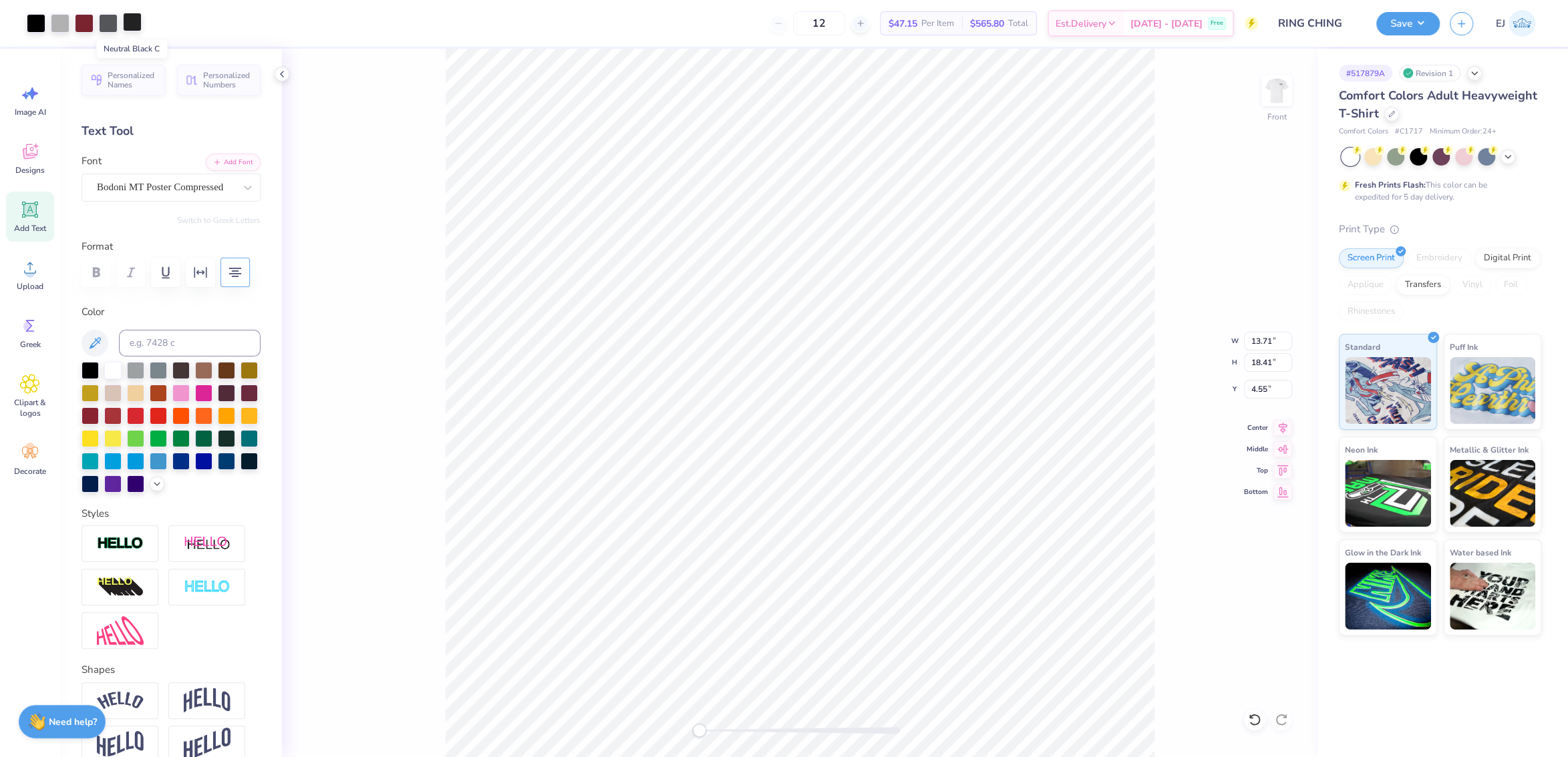
click at [133, 18] on div at bounding box center [132, 22] width 18 height 18
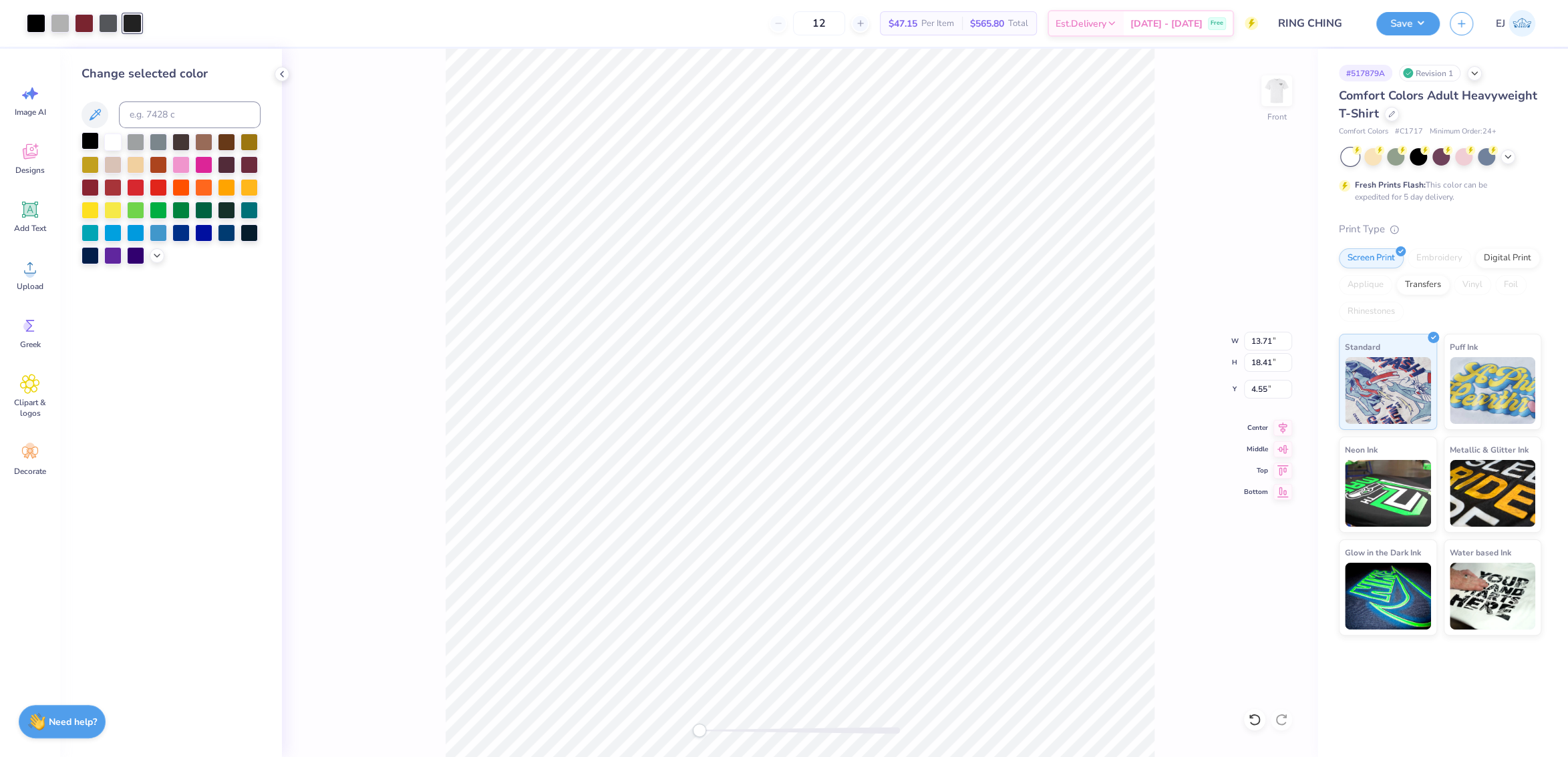
click at [100, 143] on div at bounding box center [170, 199] width 179 height 131
click at [93, 143] on div at bounding box center [90, 141] width 17 height 17
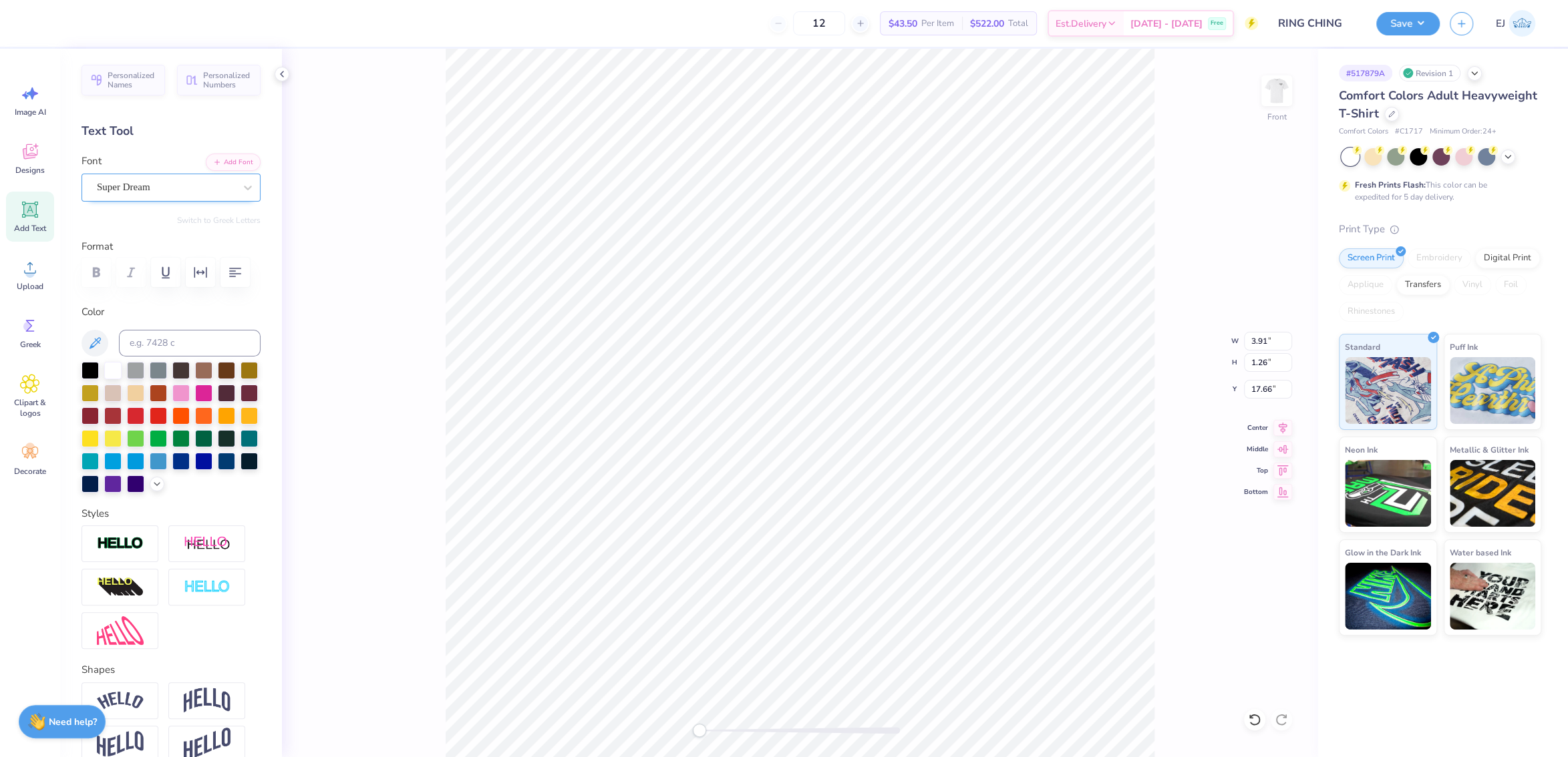
click at [183, 198] on div "Super Dream" at bounding box center [170, 188] width 179 height 28
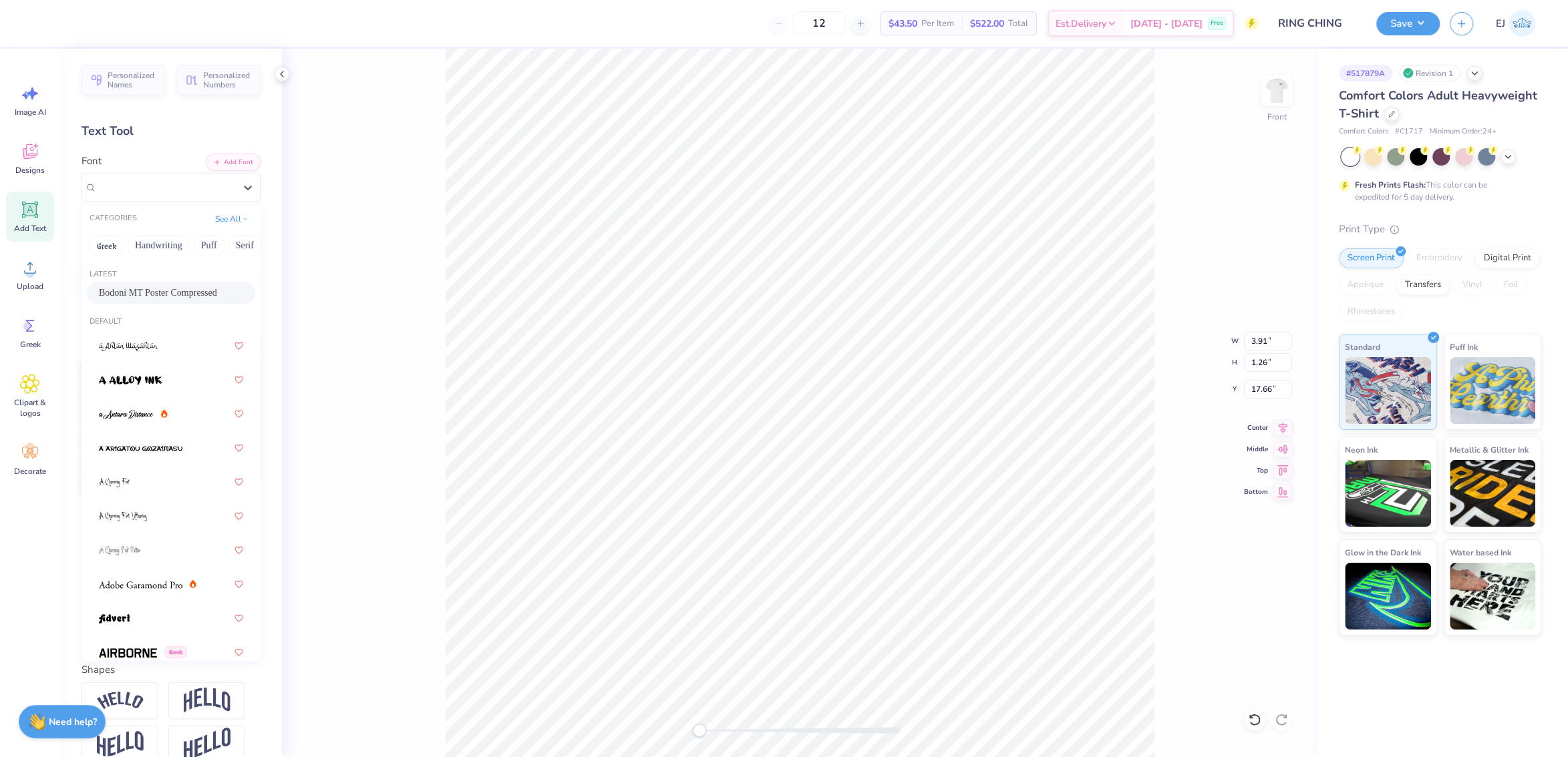
click at [169, 294] on div "Bodoni MT Poster Compressed" at bounding box center [170, 292] width 144 height 14
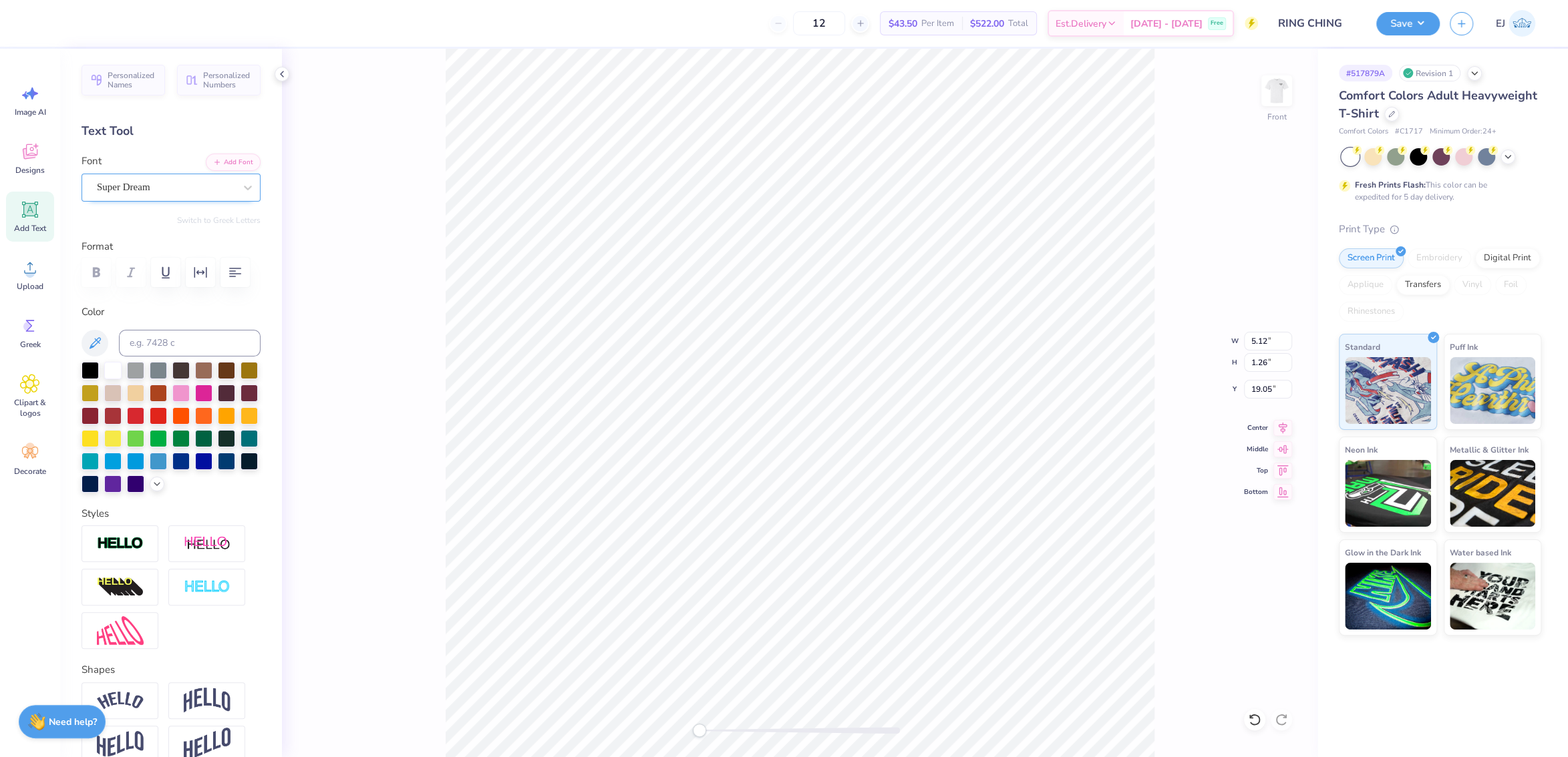
click at [195, 191] on div "Super Dream" at bounding box center [165, 188] width 141 height 21
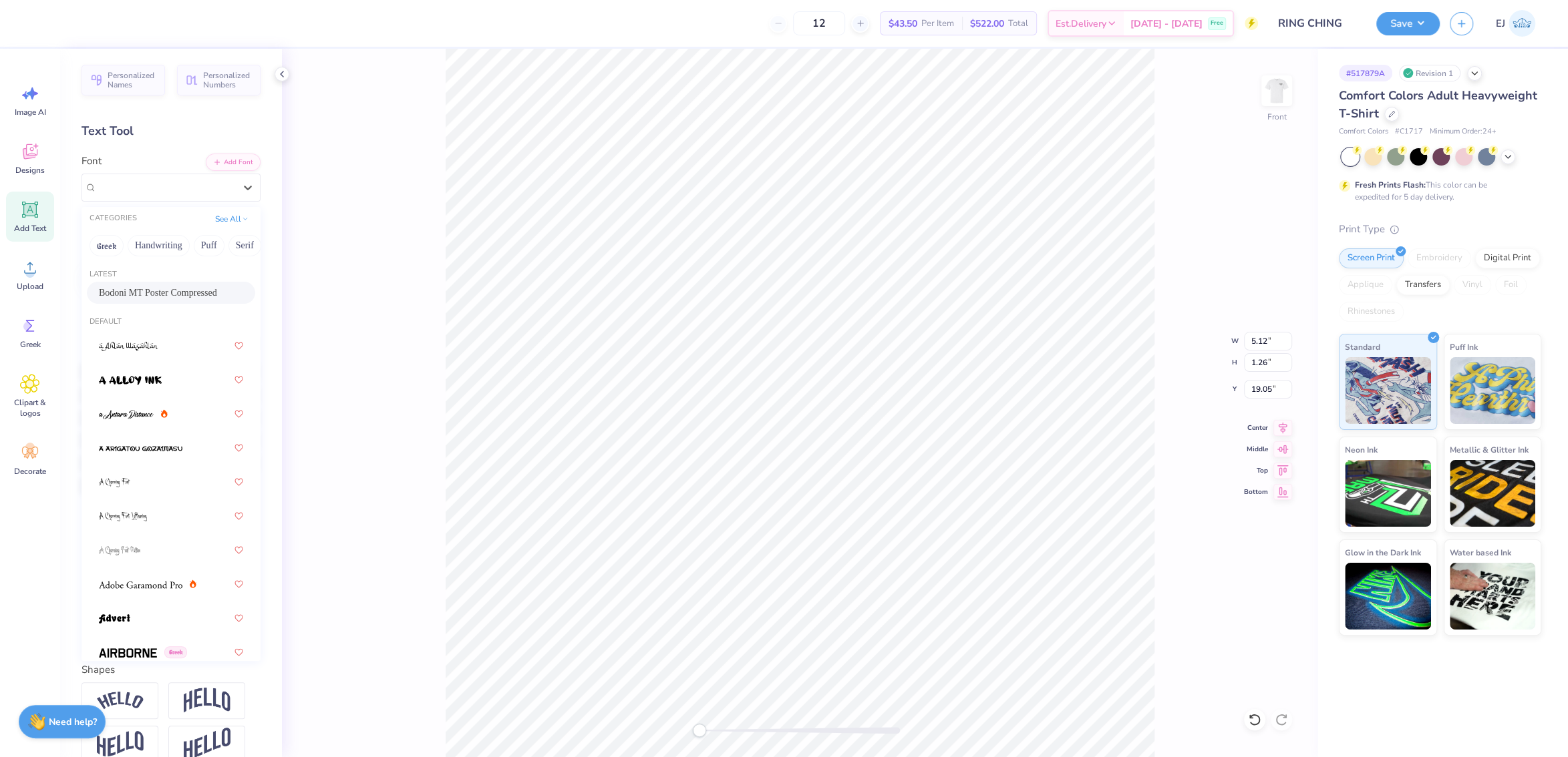
drag, startPoint x: 198, startPoint y: 290, endPoint x: 331, endPoint y: 354, distance: 147.6
click at [198, 289] on div "Bodoni MT Poster Compressed" at bounding box center [170, 292] width 144 height 14
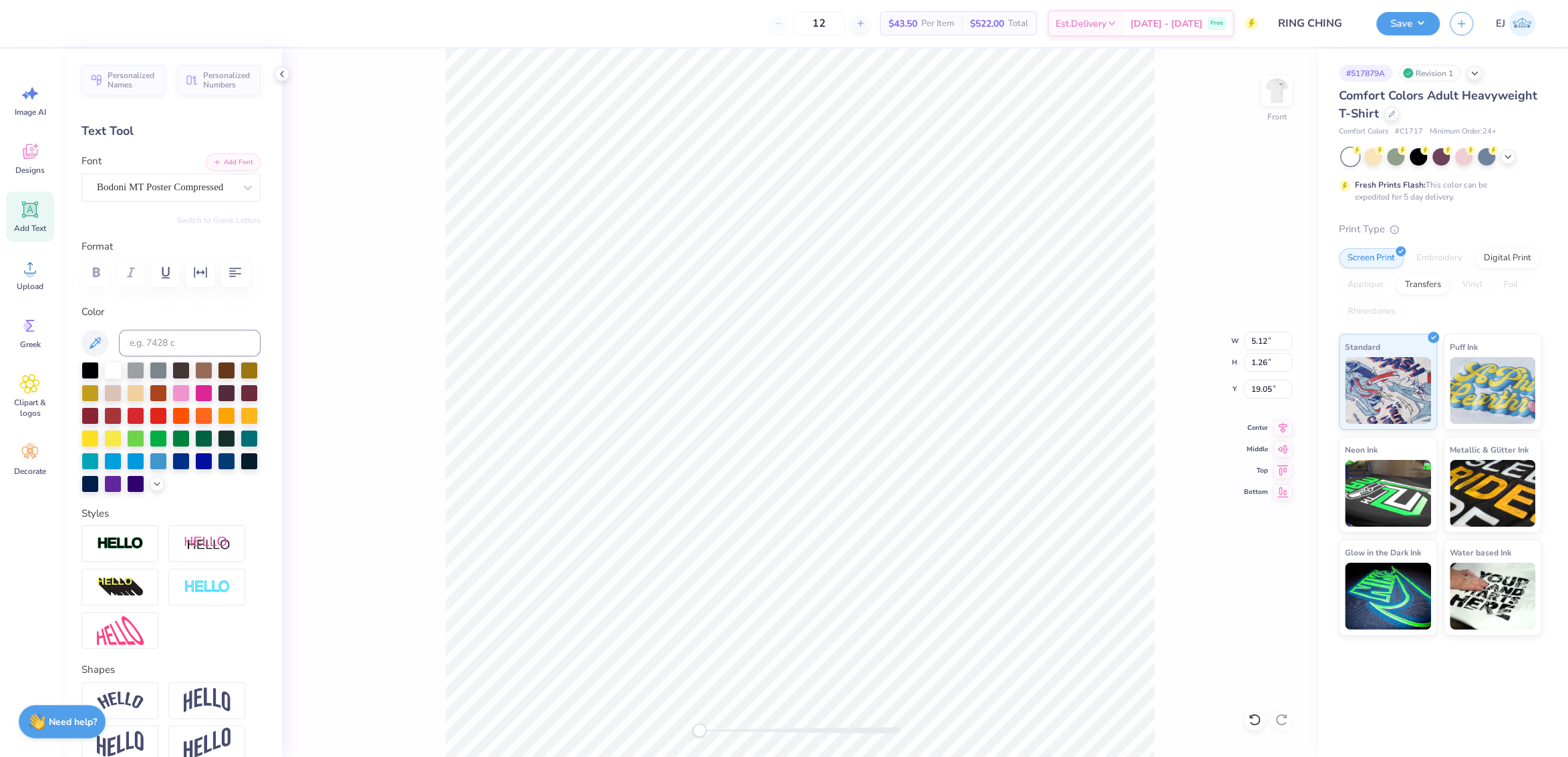
type input "2.08"
type input "1.32"
type input "17.76"
type input "2.52"
type input "2.65"
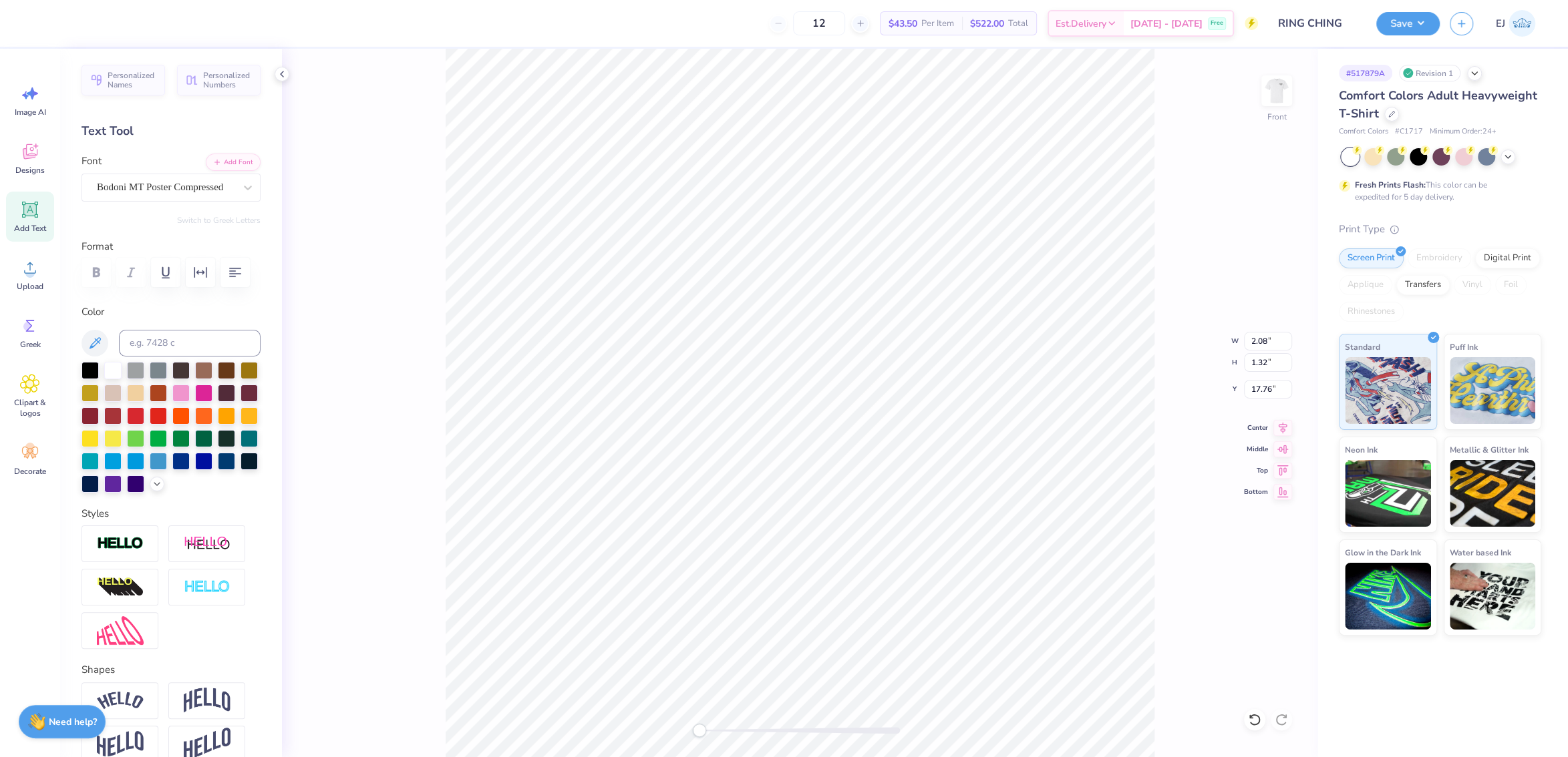
type input "17.82"
type input "3.22"
type input "3.38"
type input "17.45"
type input "13.71"
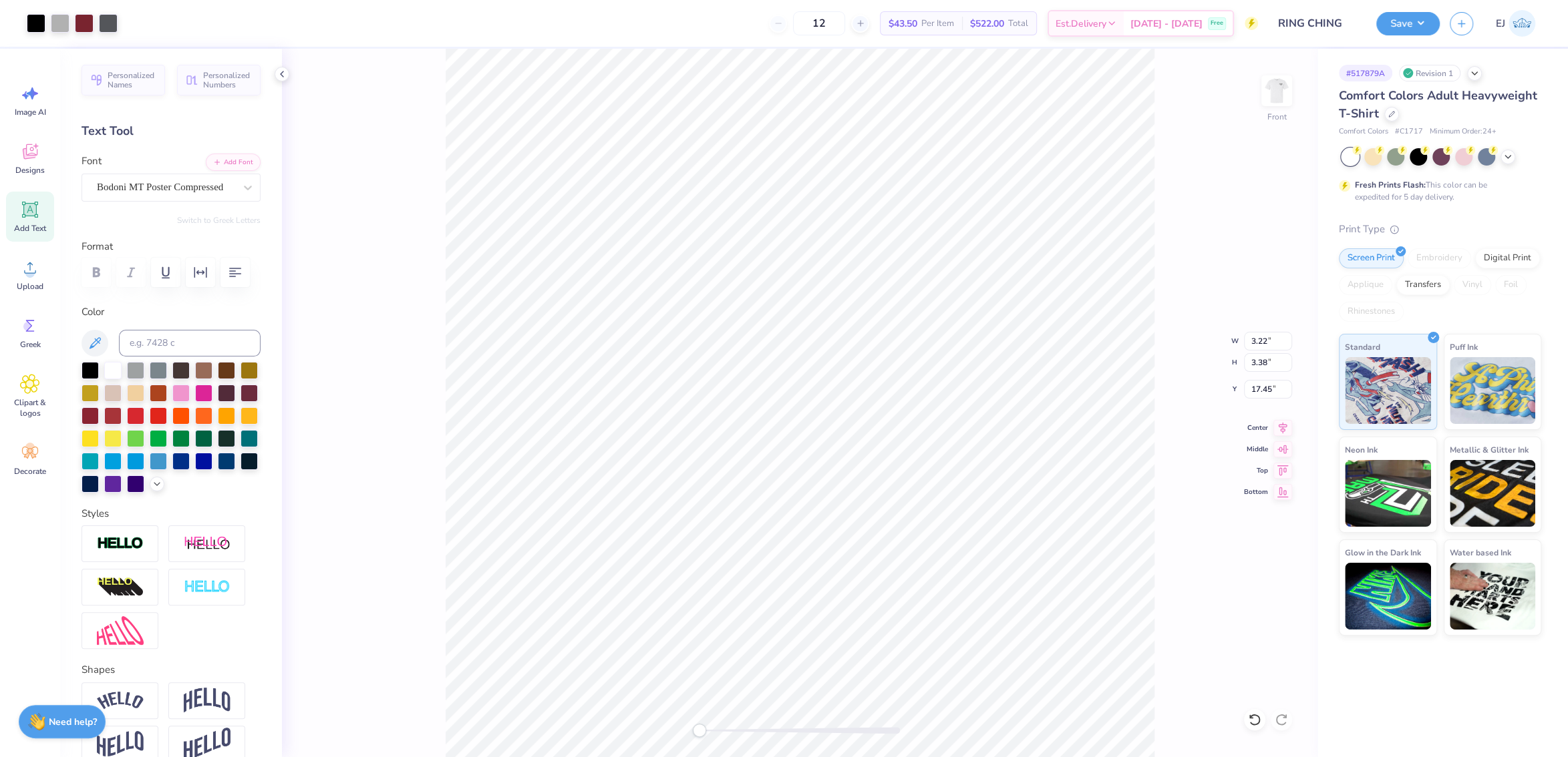
type input "18.00"
type input "4.96"
type input "2.66"
type input "1.69"
type input "17.45"
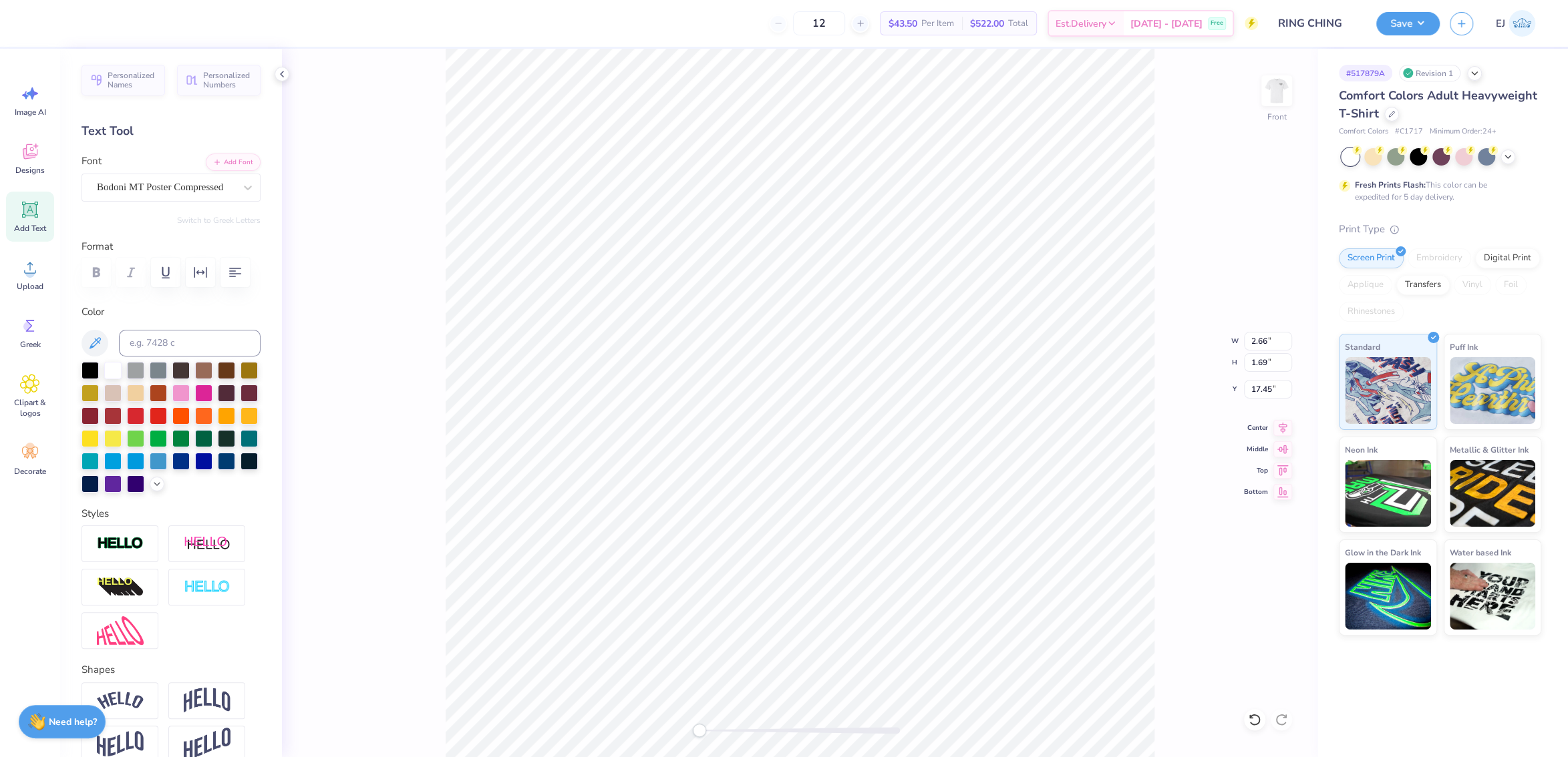
type input "3.22"
type input "3.54"
type input "17.18"
type input "13.71"
type input "18.00"
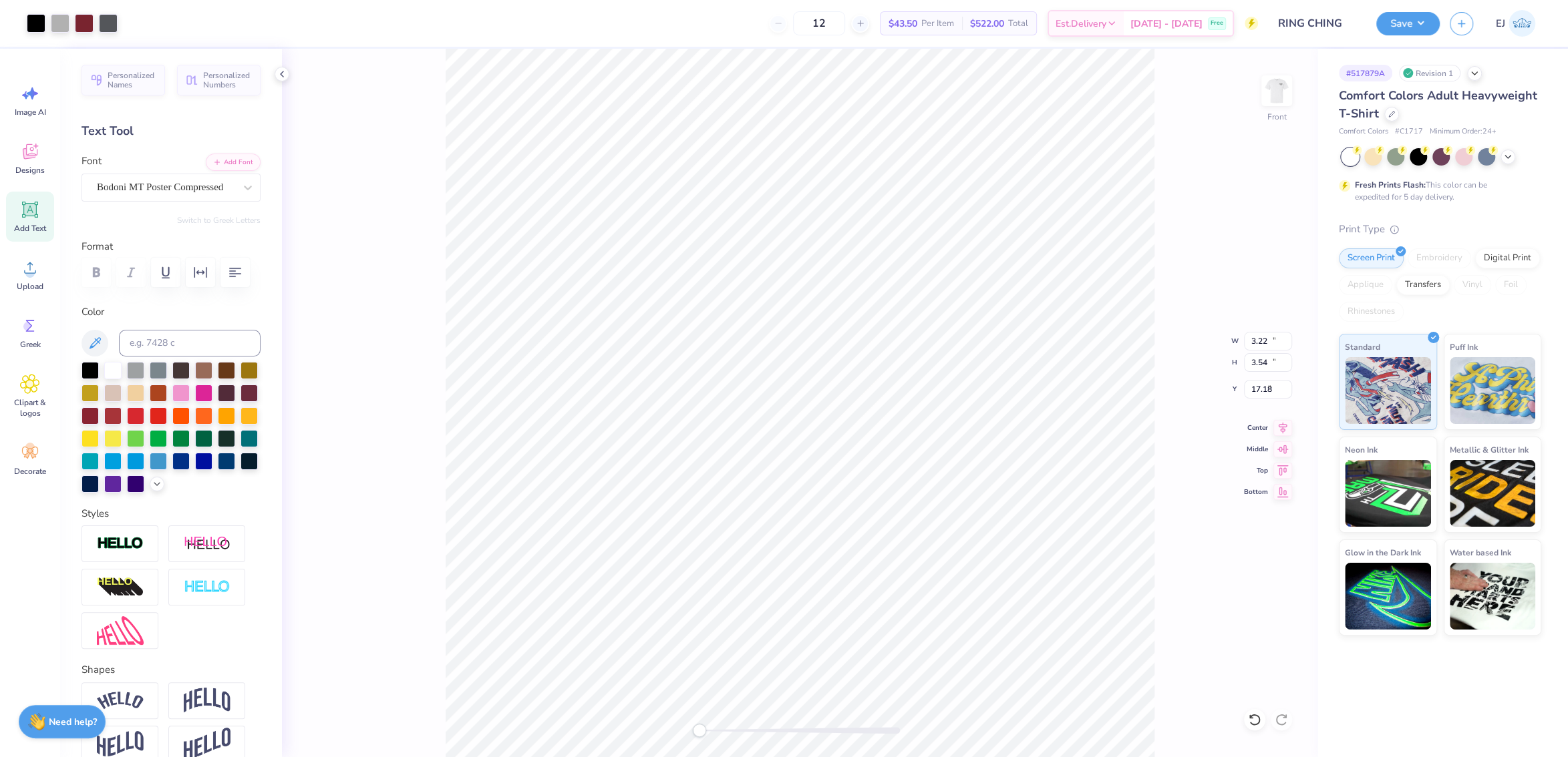
type input "4.96"
type input "4.22"
type input "3.14"
type input "4.55"
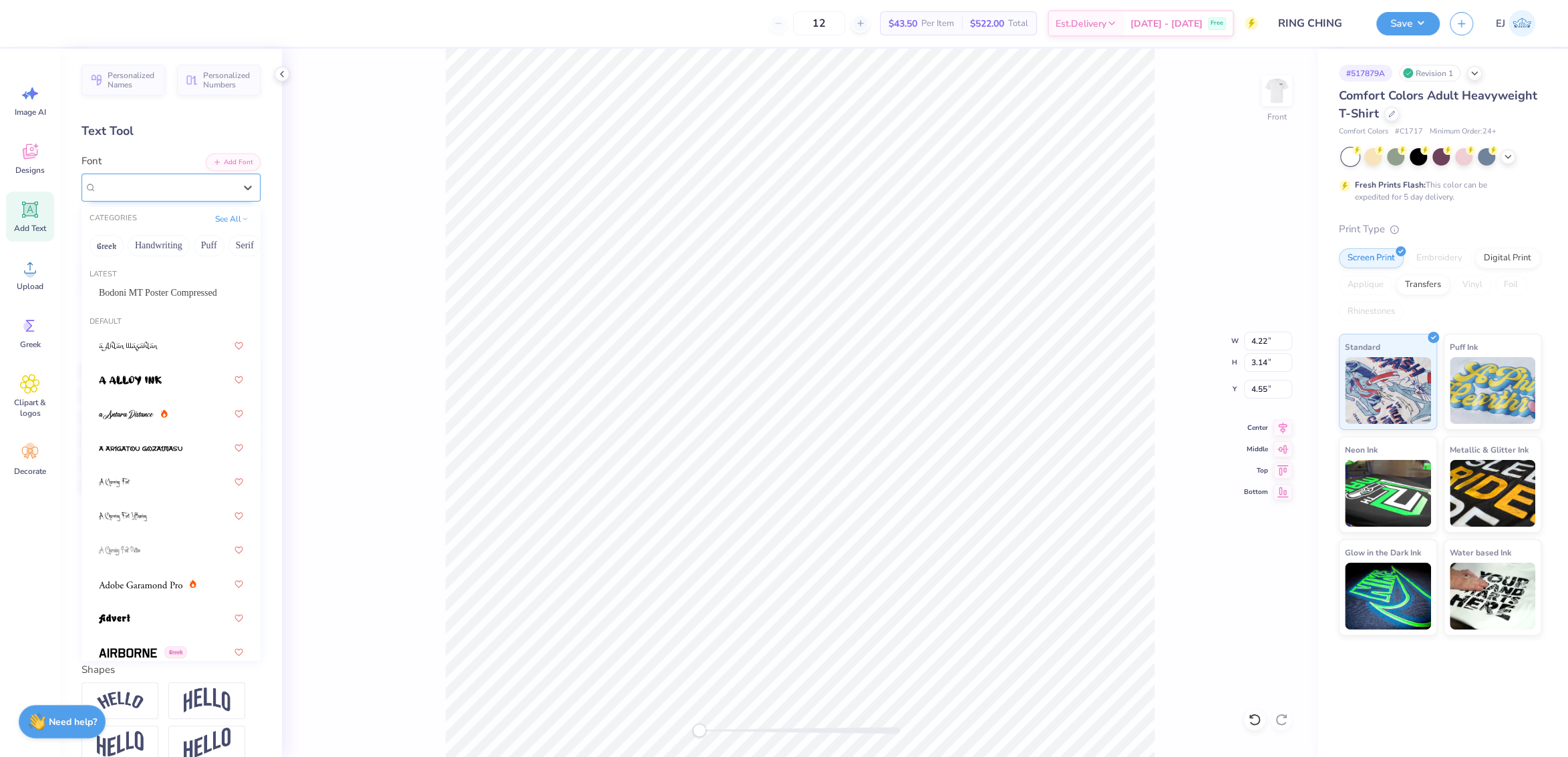
click at [191, 196] on div at bounding box center [166, 187] width 138 height 18
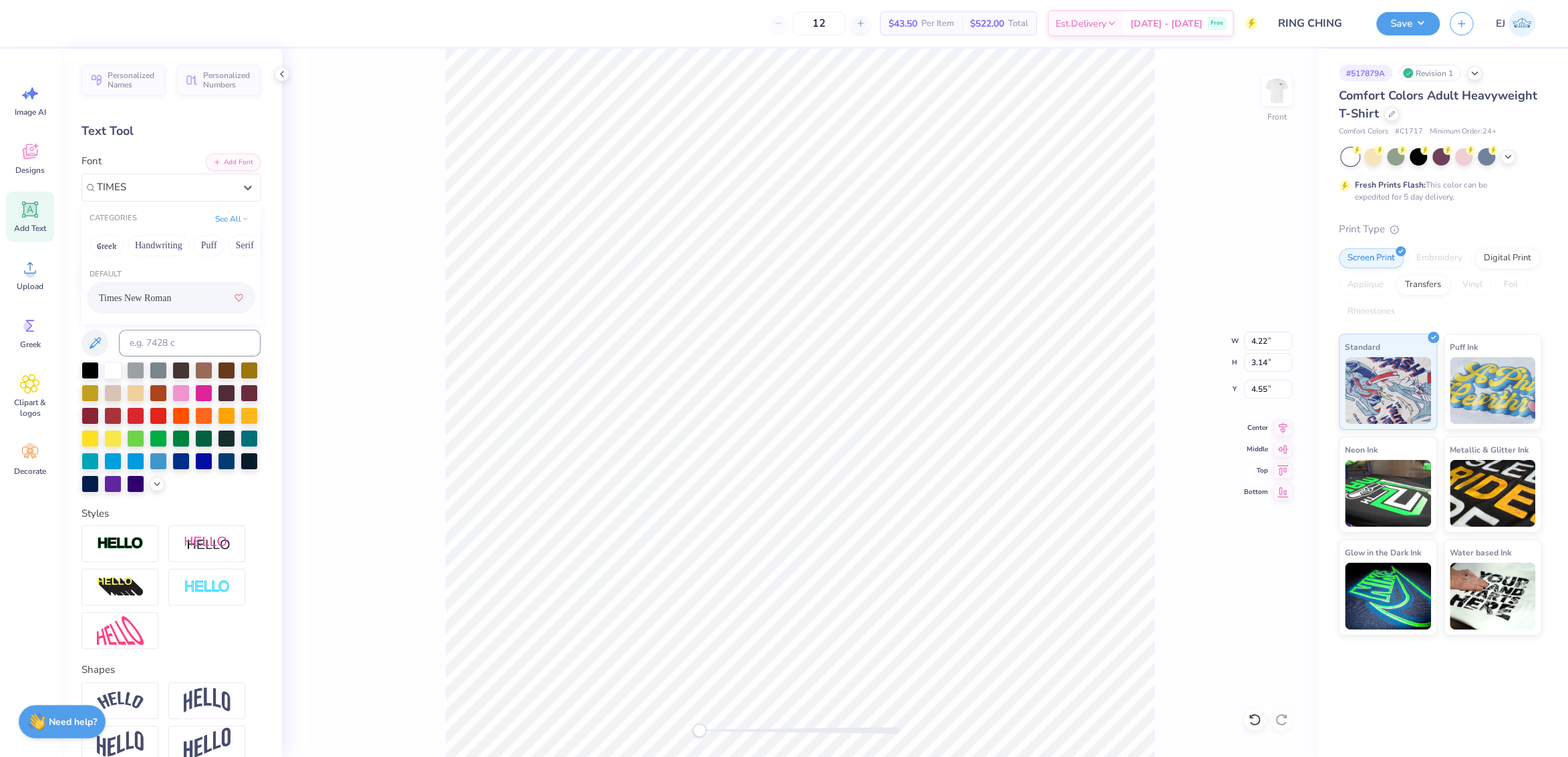
type input "TIMES"
click at [234, 277] on icon "button" at bounding box center [235, 272] width 16 height 16
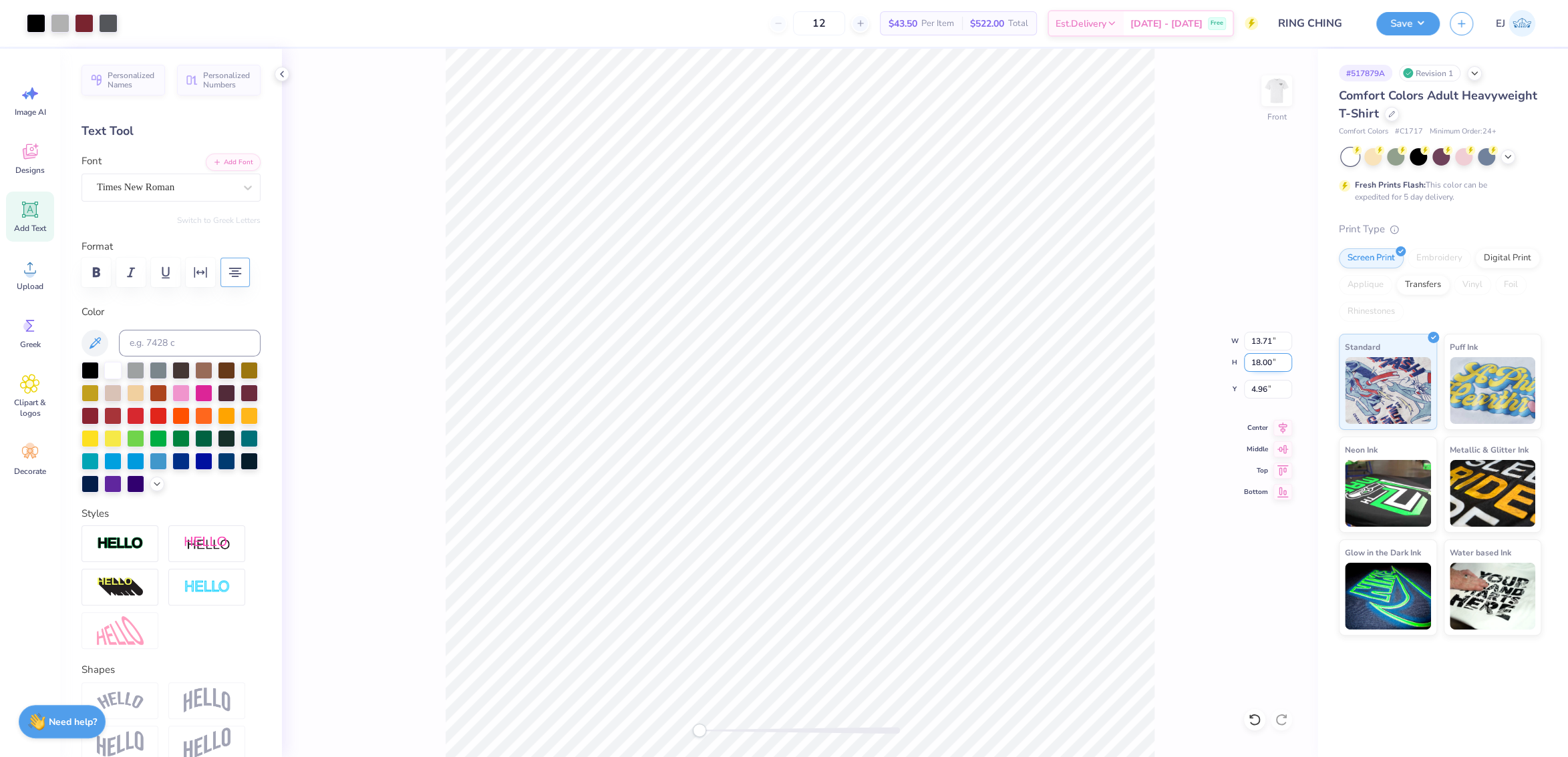
click at [1276, 365] on input "18.00" at bounding box center [1268, 362] width 48 height 18
type input "15"
type input "11.42"
type input "15.00"
type input "3.00"
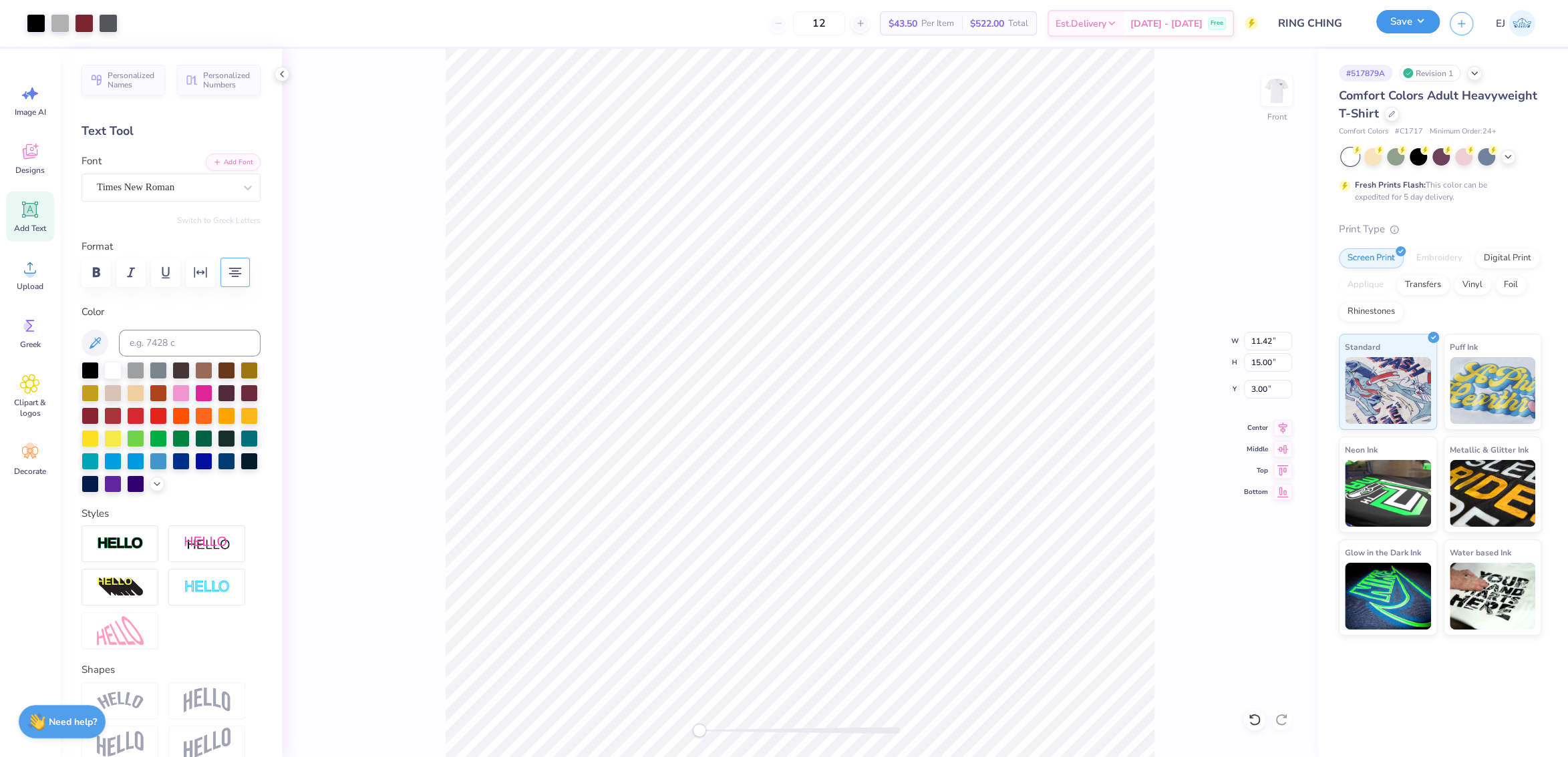
click at [1430, 26] on button "Save" at bounding box center [1407, 21] width 64 height 24
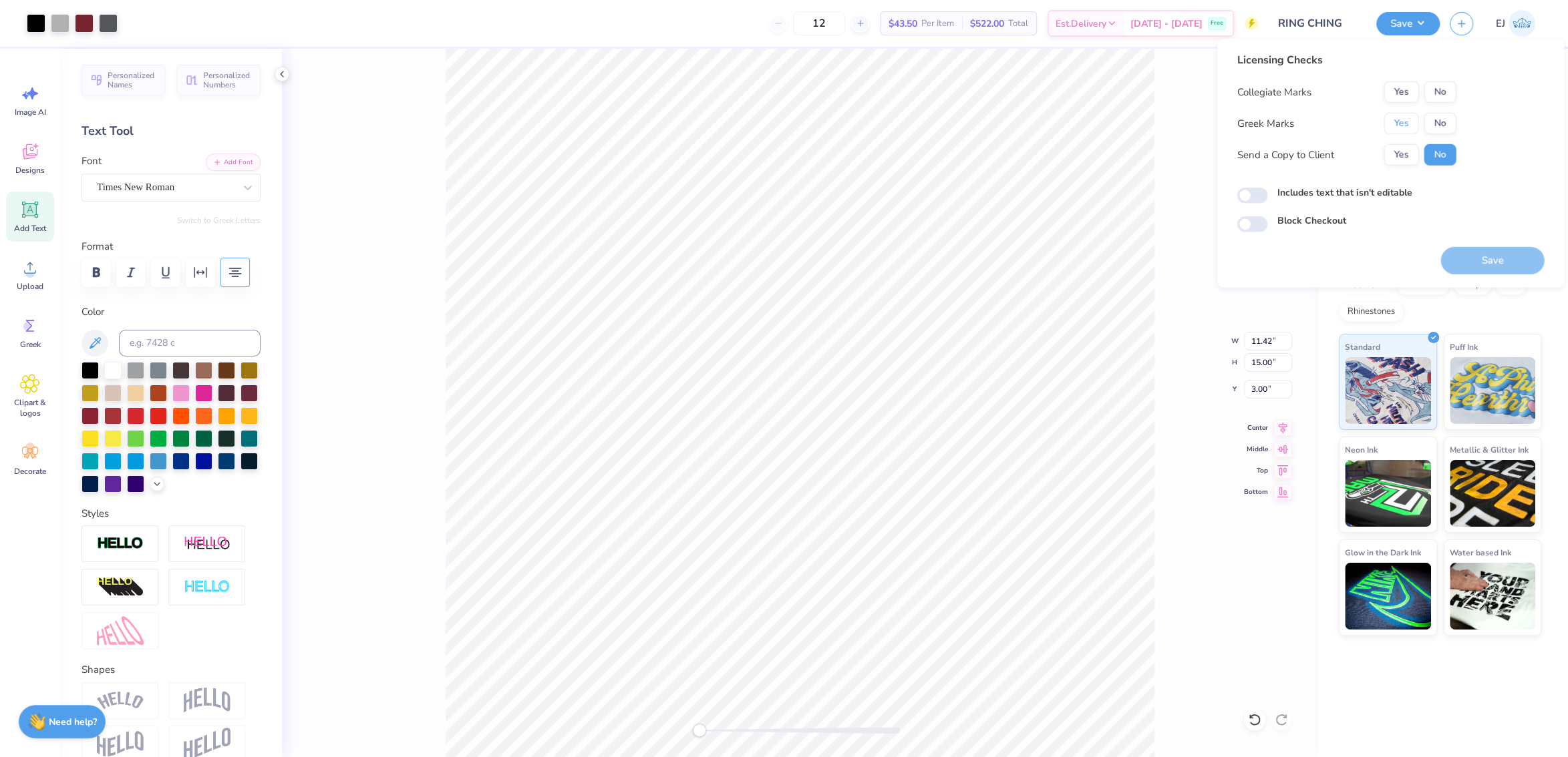
drag, startPoint x: 1416, startPoint y: 120, endPoint x: 1415, endPoint y: 103, distance: 17.0
click at [1416, 118] on button "Yes" at bounding box center [1401, 123] width 35 height 21
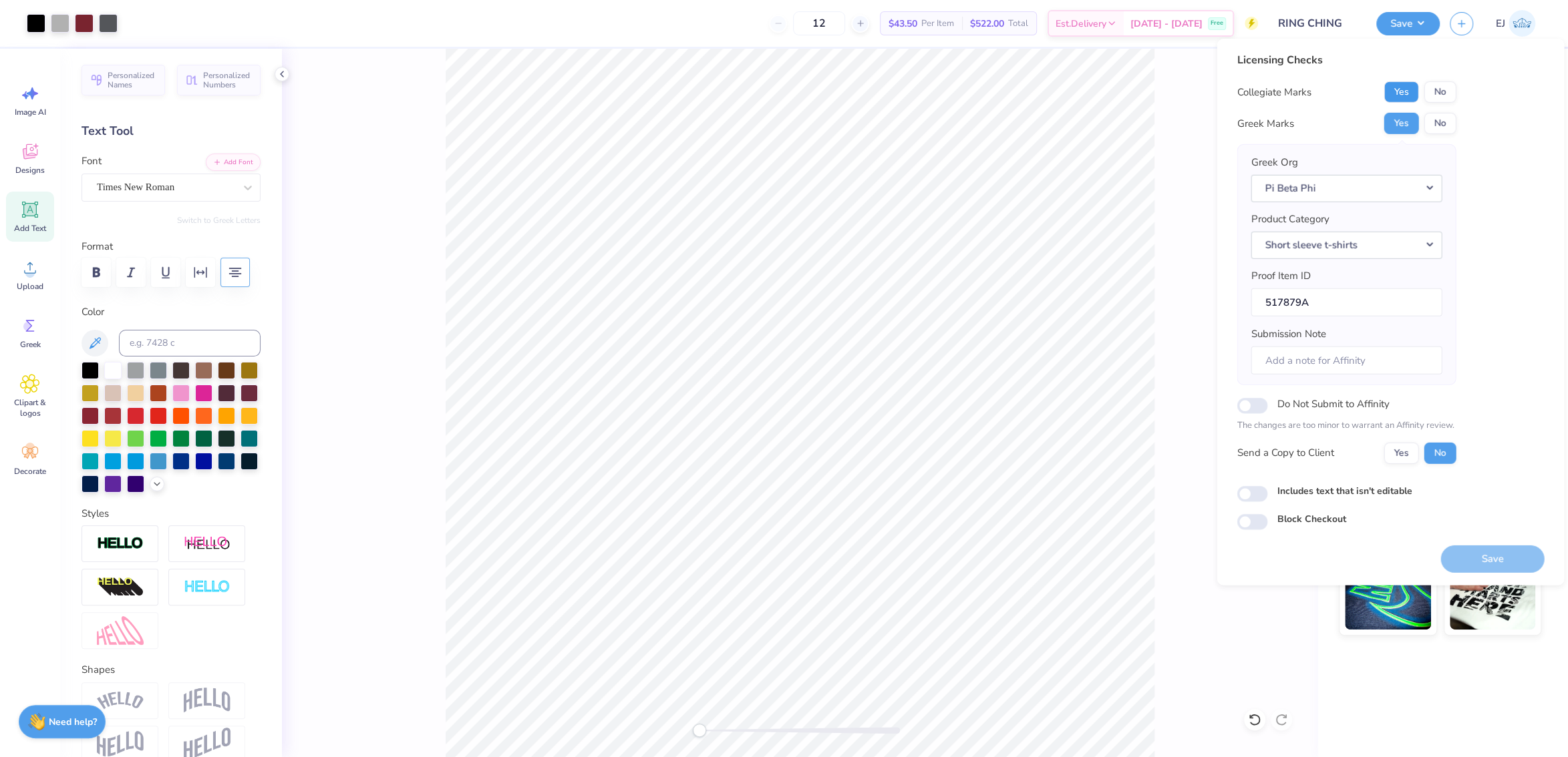
click at [1410, 90] on button "Yes" at bounding box center [1401, 92] width 35 height 21
drag, startPoint x: 1453, startPoint y: 535, endPoint x: 1469, endPoint y: 547, distance: 20.0
click at [1464, 538] on div "Save" at bounding box center [1492, 551] width 104 height 42
click at [1479, 558] on button "Save" at bounding box center [1492, 558] width 104 height 27
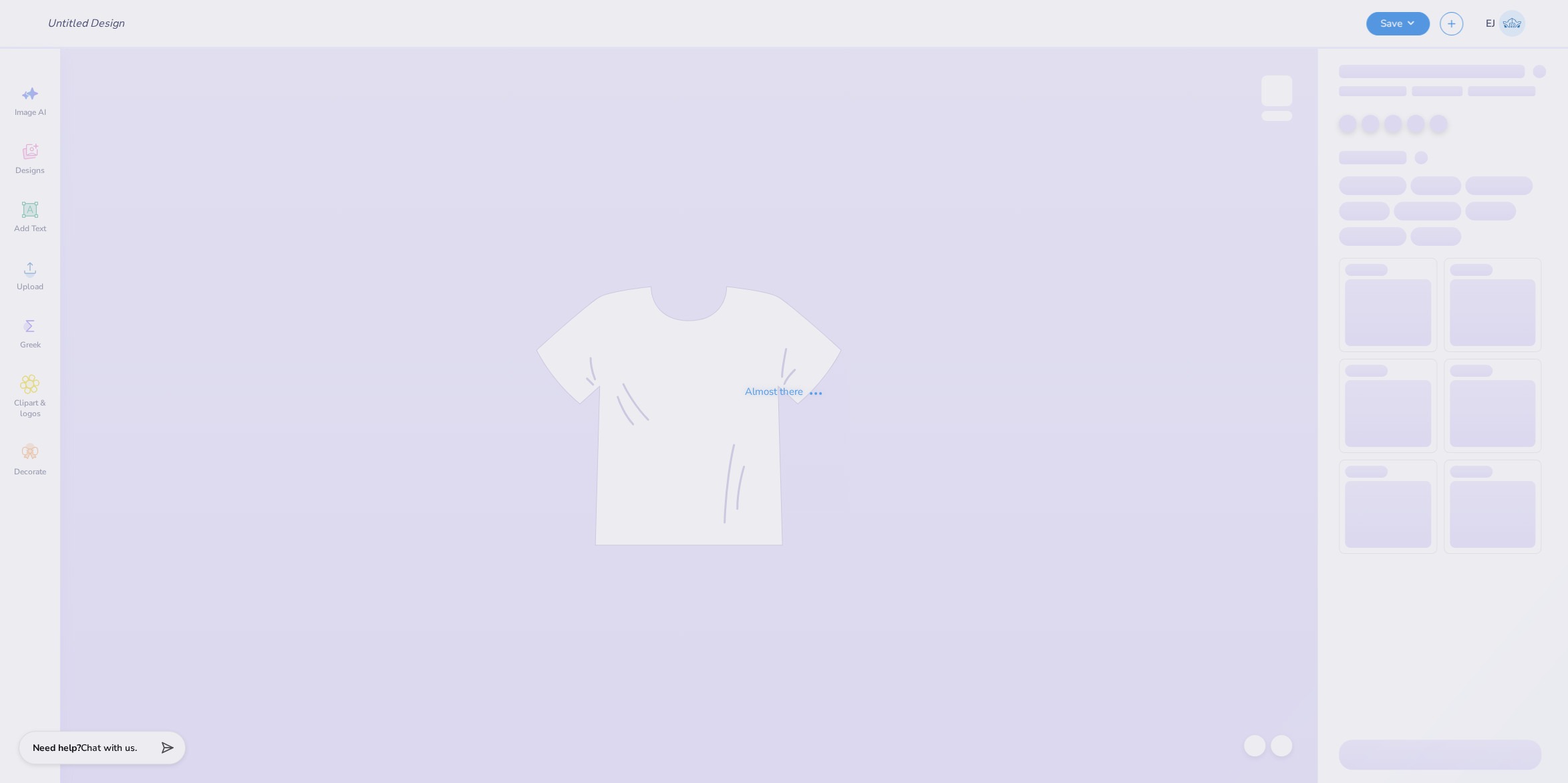
type input "smu v tcu shirts"
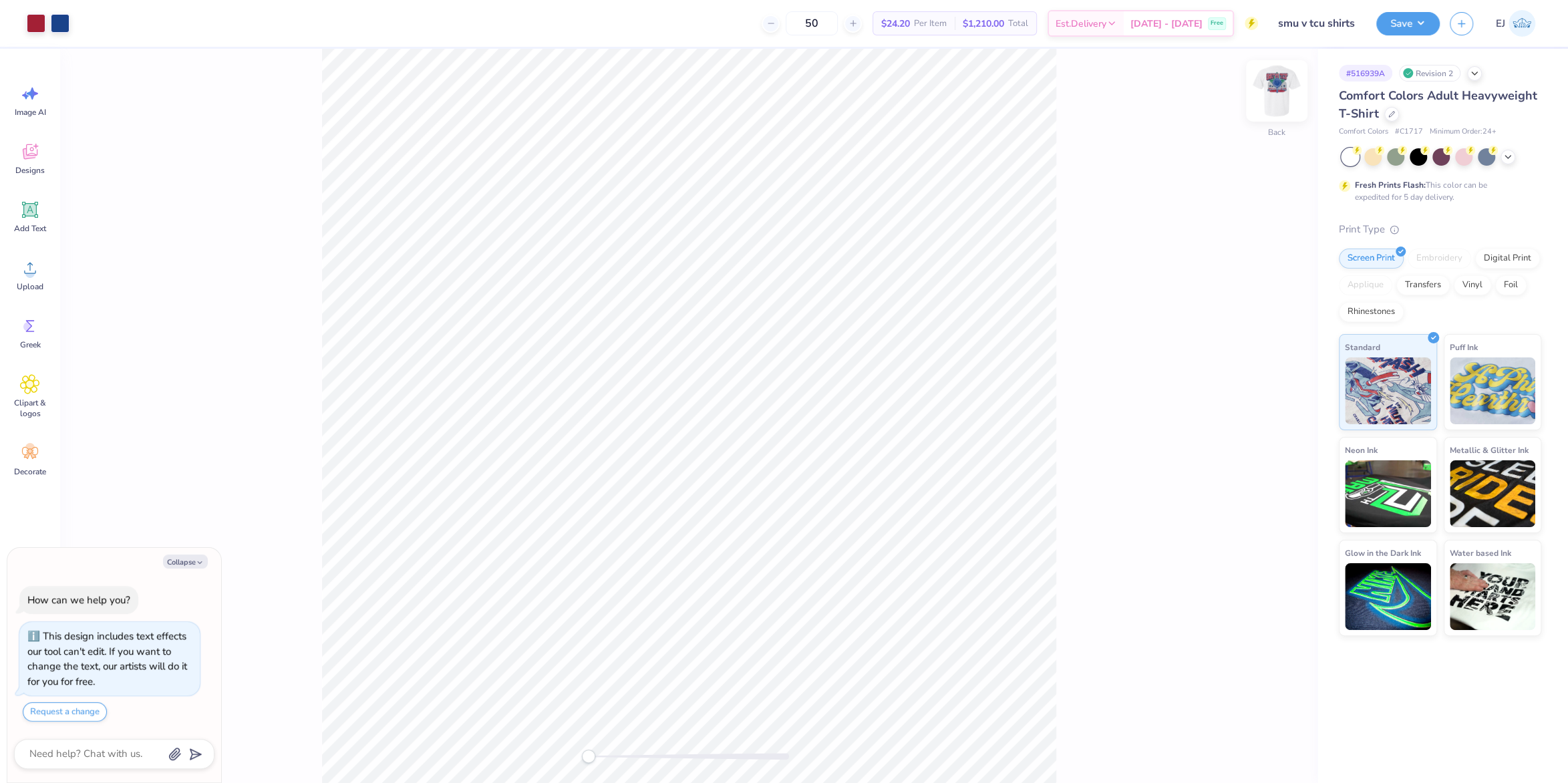
click at [1272, 93] on img at bounding box center [1276, 90] width 53 height 53
click at [21, 286] on span "Upload" at bounding box center [30, 287] width 27 height 10
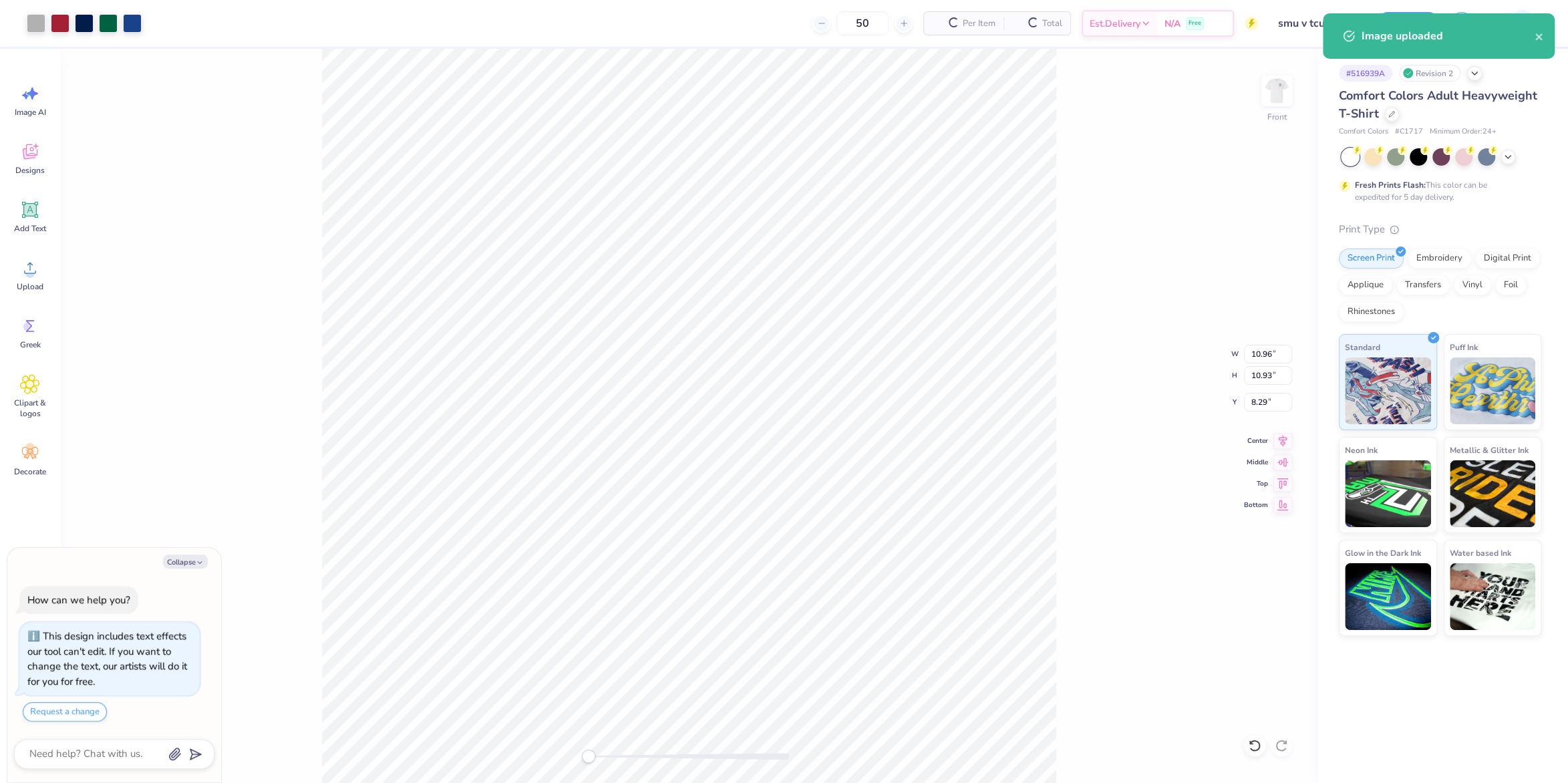
type textarea "x"
click at [1260, 354] on input "10.96" at bounding box center [1268, 354] width 48 height 18
type input "12.5"
type textarea "x"
type input "12.50"
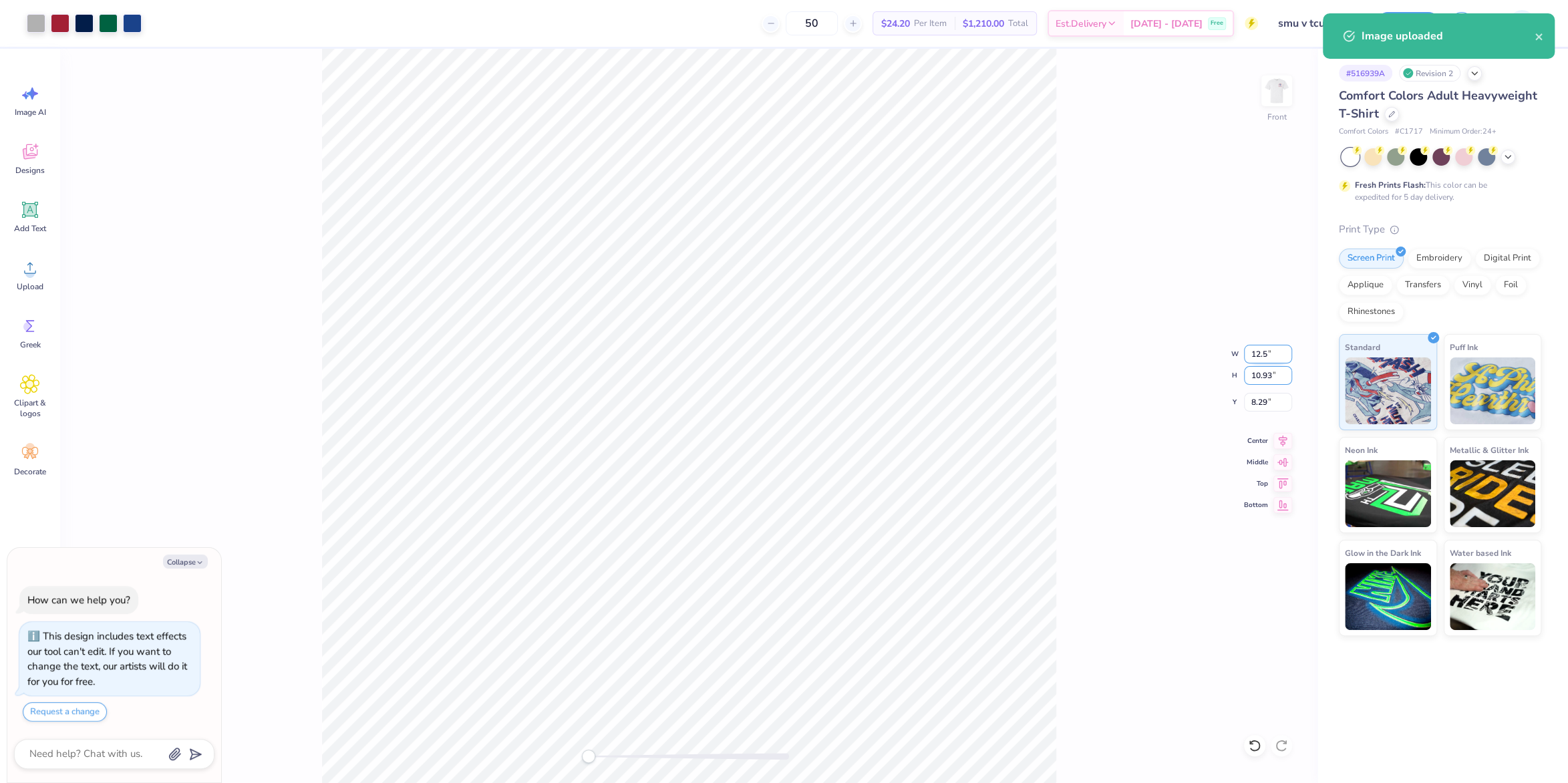
type input "12.47"
type input "3"
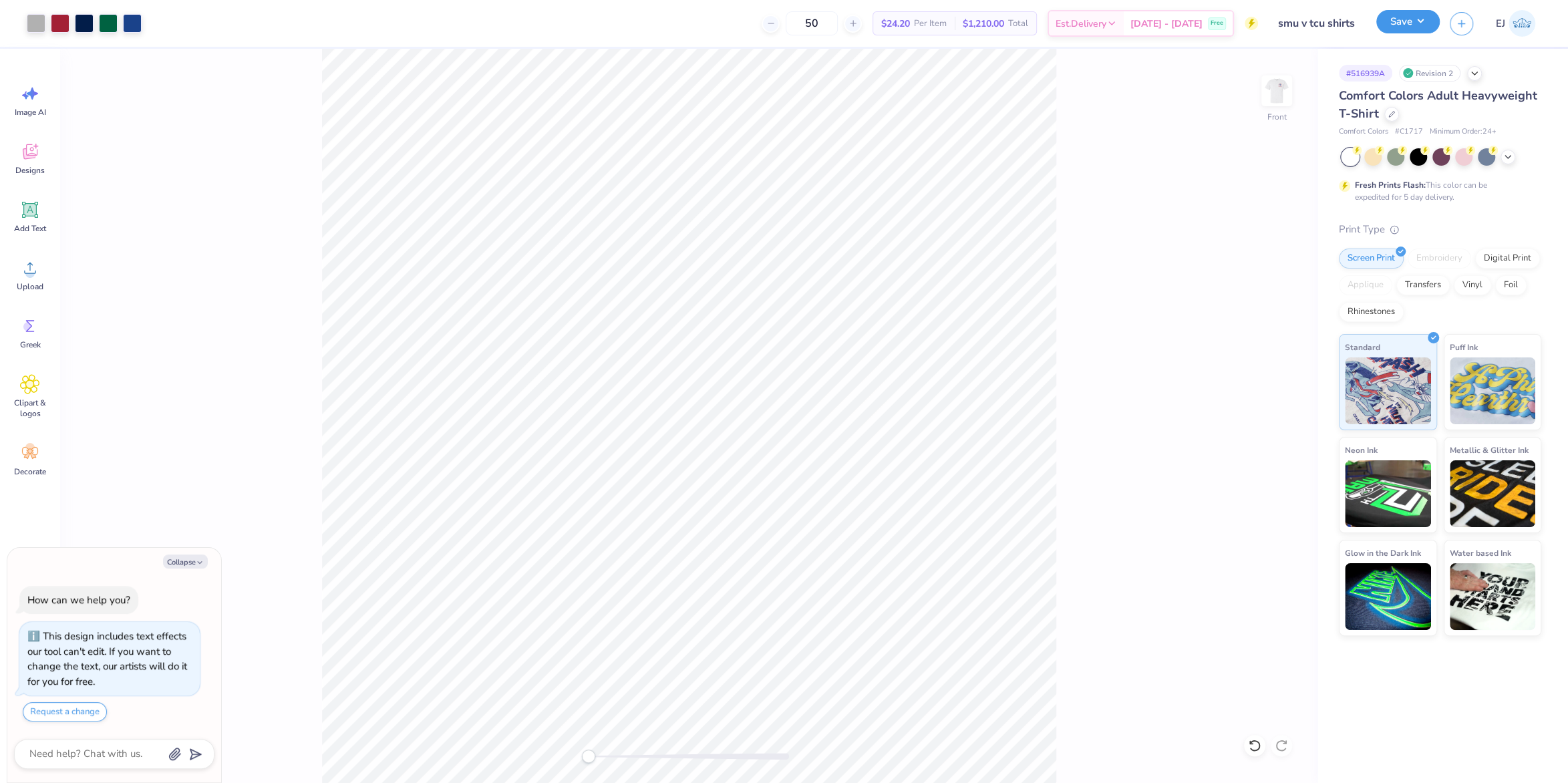
click at [1429, 13] on button "Save" at bounding box center [1407, 21] width 64 height 24
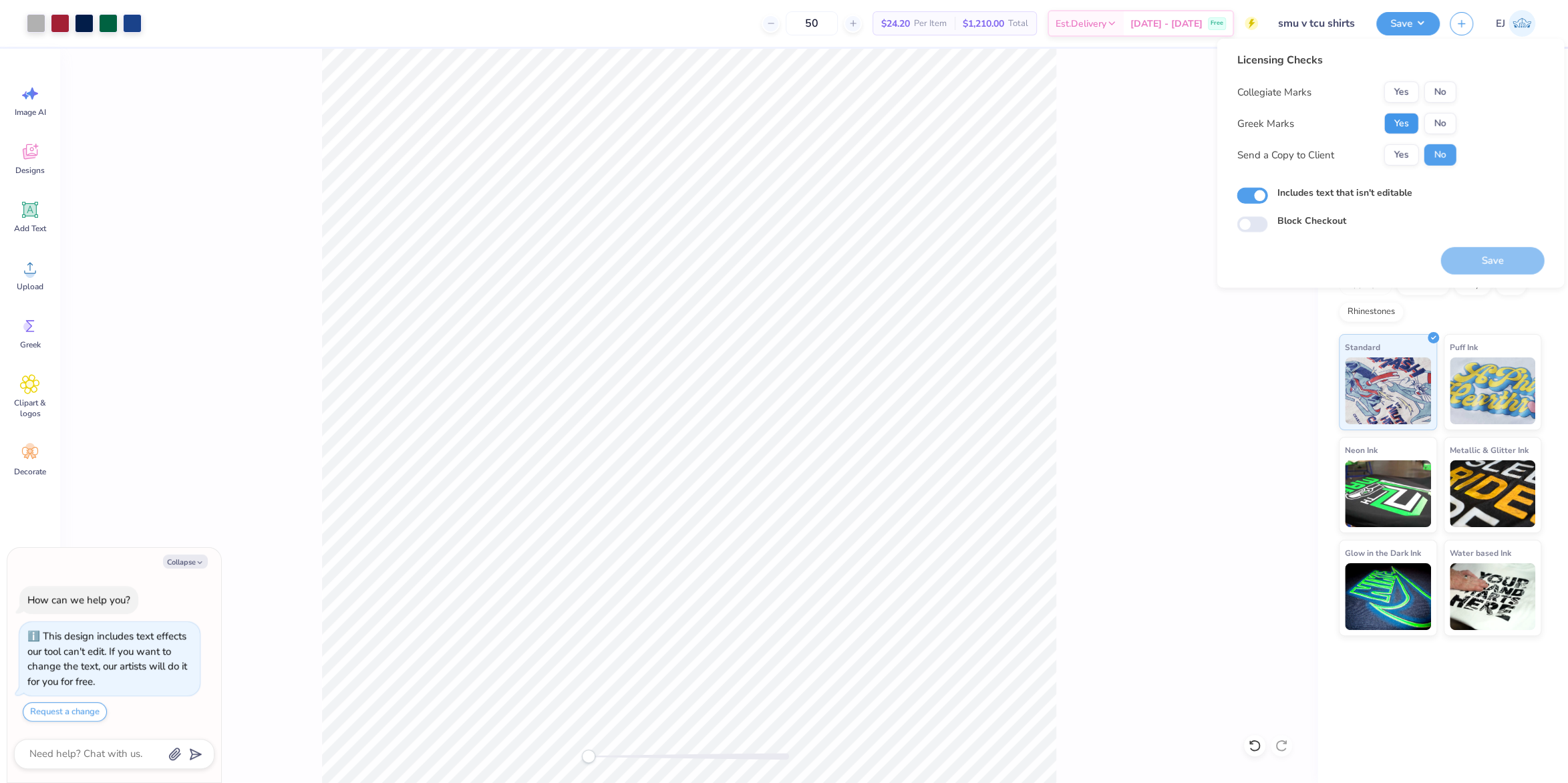
click at [1407, 123] on button "Yes" at bounding box center [1401, 123] width 35 height 21
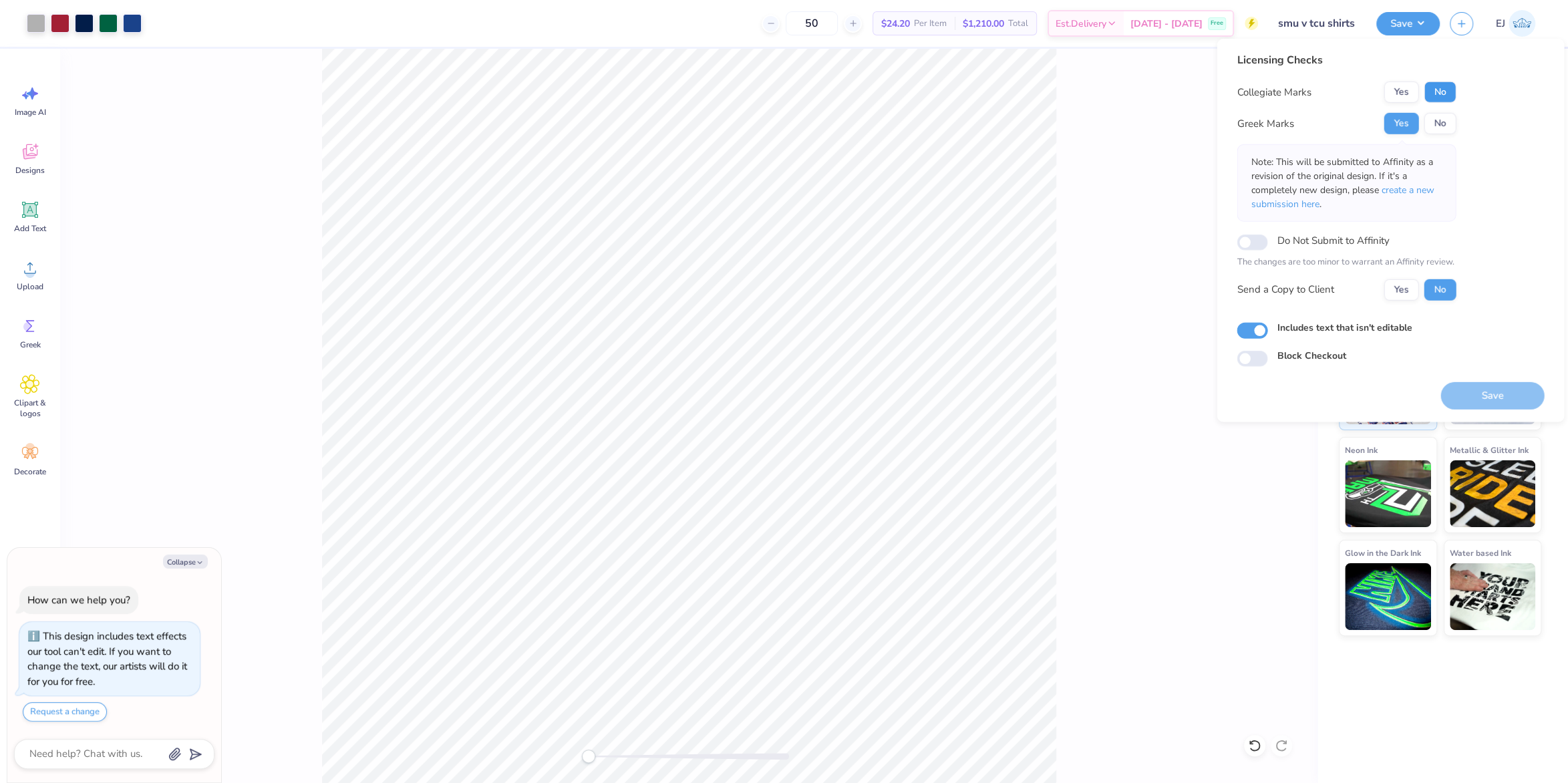
click at [1455, 99] on button "No" at bounding box center [1440, 92] width 32 height 21
click at [1475, 397] on button "Save" at bounding box center [1492, 395] width 104 height 27
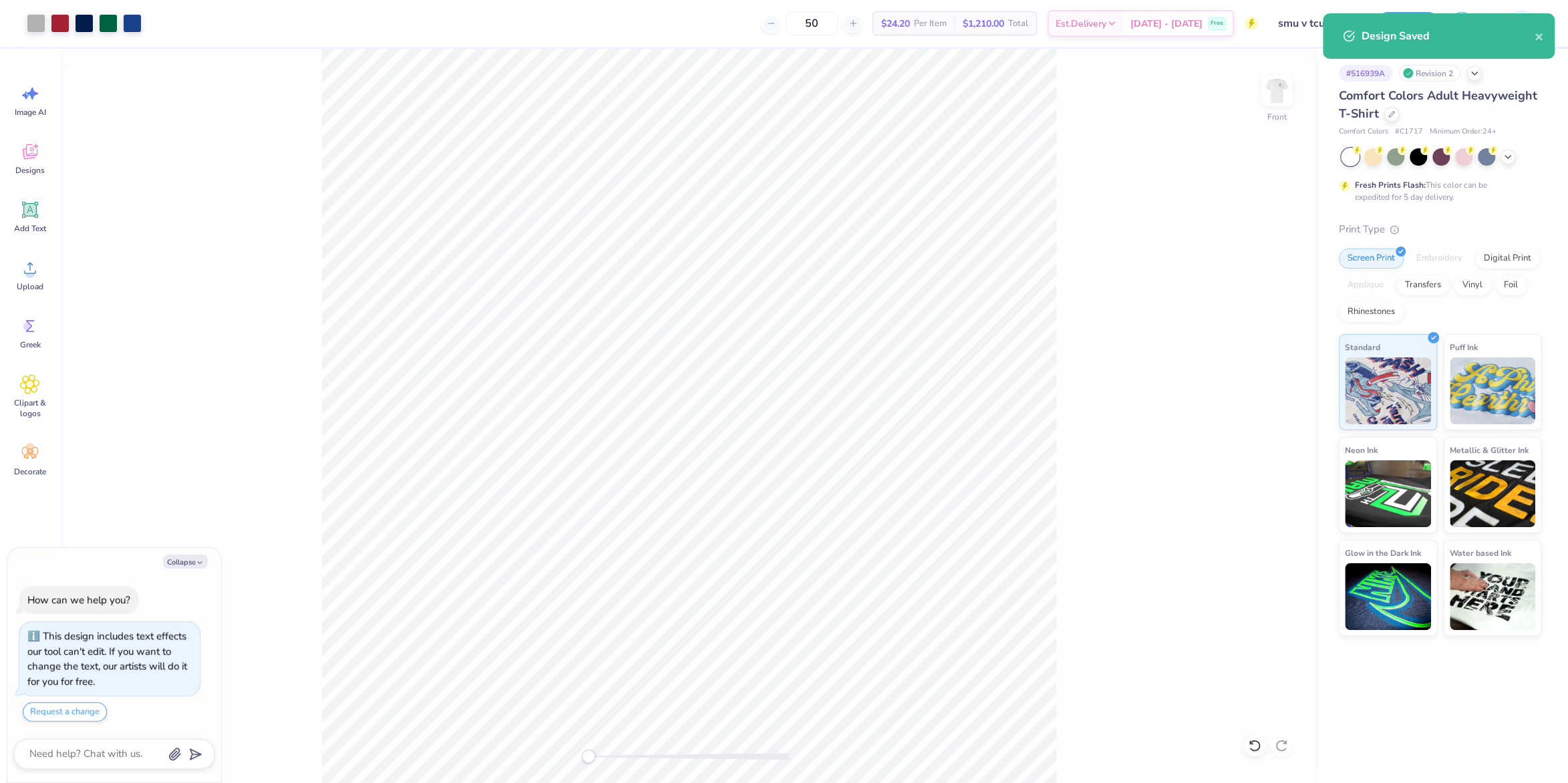
type textarea "x"
